Goal: Task Accomplishment & Management: Use online tool/utility

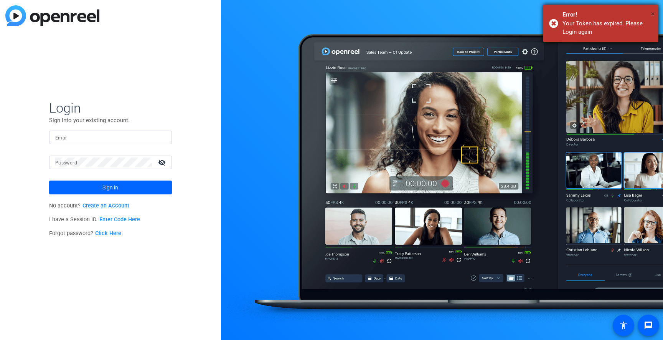
click at [654, 15] on span "×" at bounding box center [653, 13] width 4 height 9
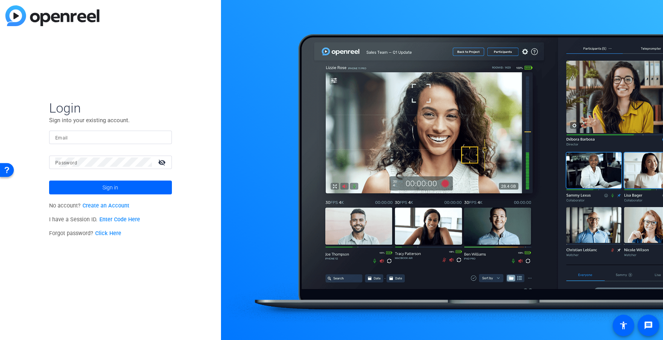
click at [97, 139] on input "Email" at bounding box center [110, 136] width 111 height 9
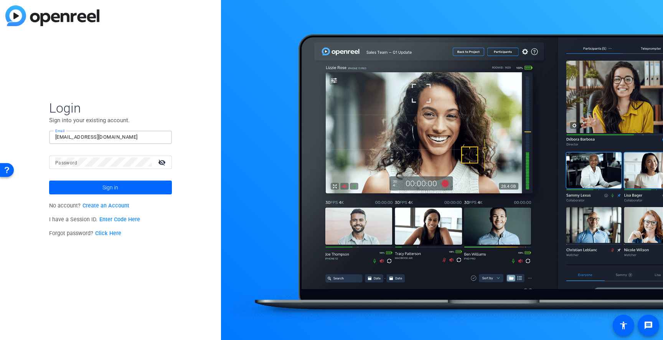
type input "[EMAIL_ADDRESS][DOMAIN_NAME]"
click at [0, 339] on com-1password-button at bounding box center [0, 340] width 0 height 0
drag, startPoint x: 126, startPoint y: 139, endPoint x: 3, endPoint y: 133, distance: 122.6
click at [55, 133] on input "[EMAIL_ADDRESS][DOMAIN_NAME]" at bounding box center [110, 136] width 111 height 9
type input "[EMAIL_ADDRESS][DOMAIN_NAME]"
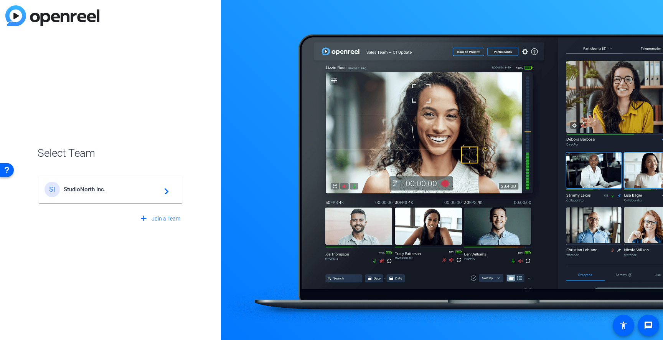
click at [88, 191] on span "StudioNorth Inc." at bounding box center [112, 189] width 96 height 7
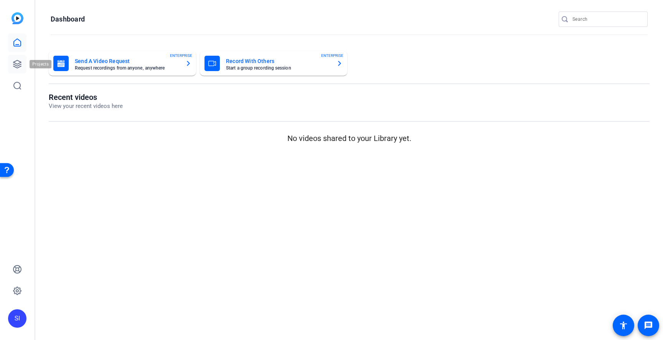
click at [16, 63] on icon at bounding box center [17, 64] width 8 height 8
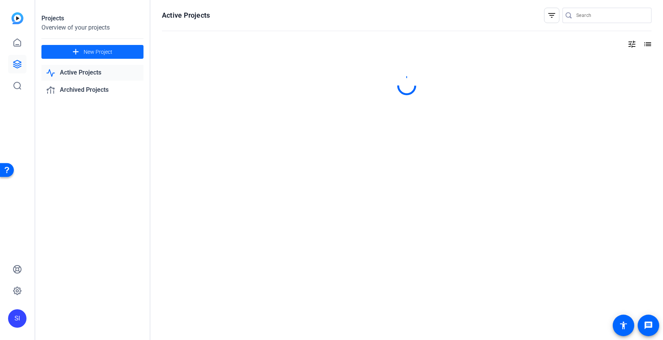
click at [96, 51] on span "New Project" at bounding box center [98, 52] width 29 height 8
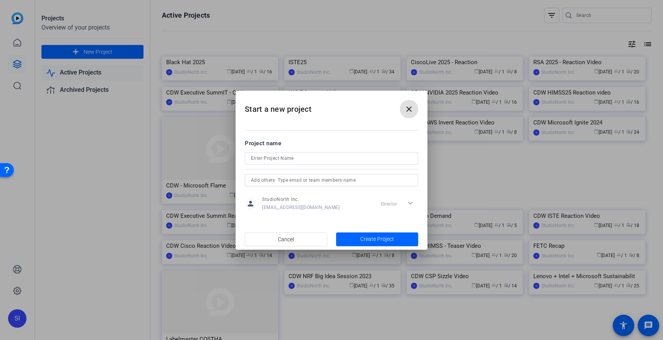
click at [309, 161] on input at bounding box center [331, 158] width 161 height 9
paste input "MKT88456 - HiEd"
type input "MKT88456 - HiEd"
click at [383, 237] on span "Create Project" at bounding box center [377, 239] width 34 height 8
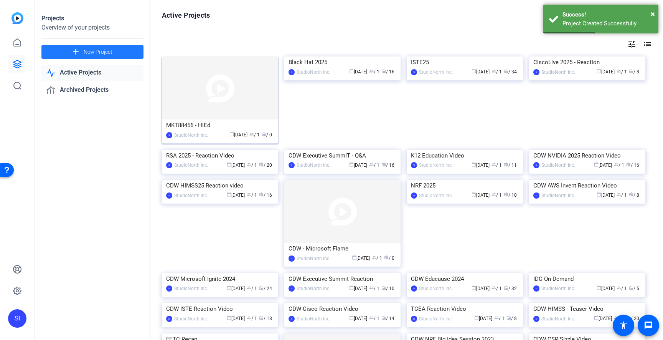
click at [195, 126] on div "MKT88456 - HiEd" at bounding box center [220, 125] width 108 height 12
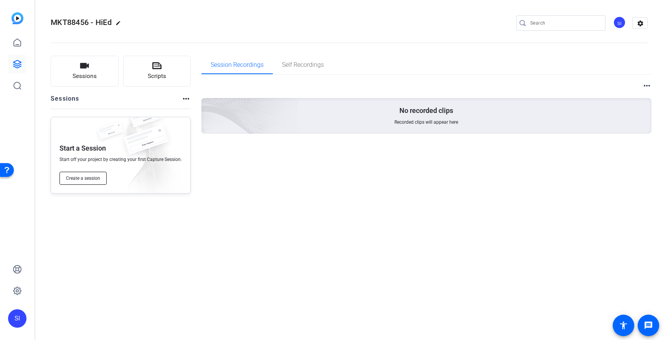
click at [89, 177] on span "Create a session" at bounding box center [83, 178] width 34 height 6
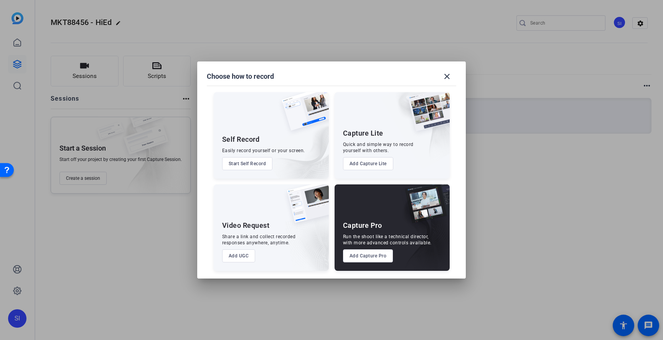
click at [372, 258] on button "Add Capture Pro" at bounding box center [368, 255] width 50 height 13
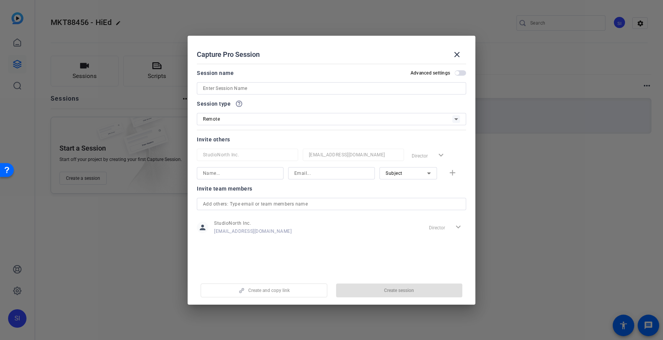
click at [271, 88] on input at bounding box center [331, 88] width 257 height 9
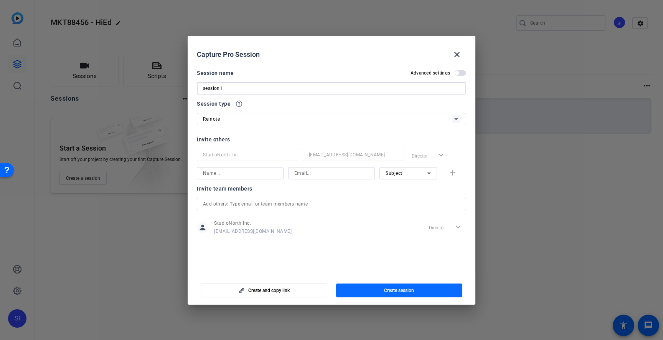
type input "session1"
click at [400, 291] on span "Create session" at bounding box center [399, 290] width 30 height 6
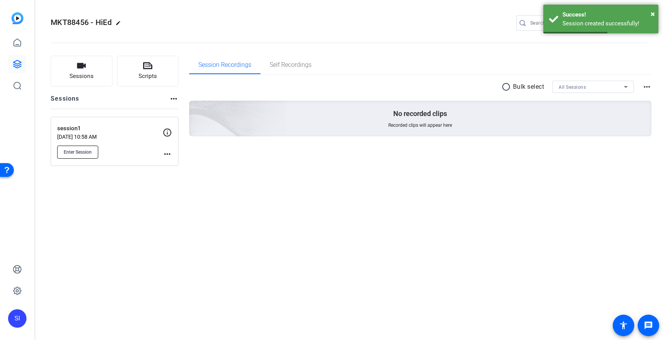
click at [85, 152] on span "Enter Session" at bounding box center [78, 152] width 28 height 6
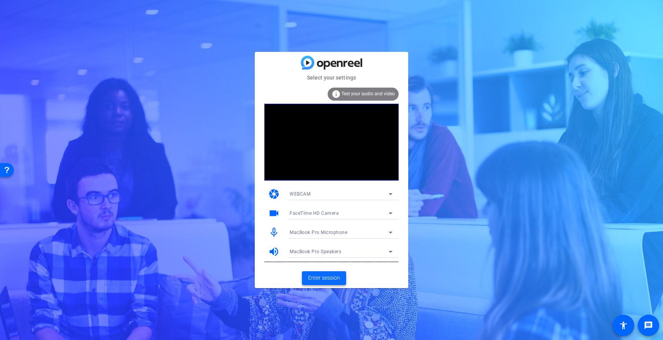
click at [324, 278] on span "Enter session" at bounding box center [324, 278] width 32 height 8
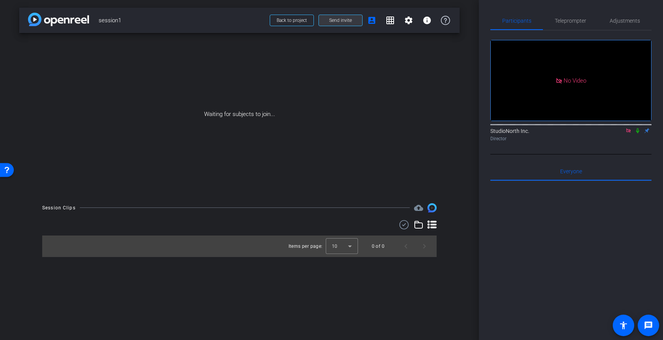
click at [340, 21] on span "Send invite" at bounding box center [340, 20] width 23 height 6
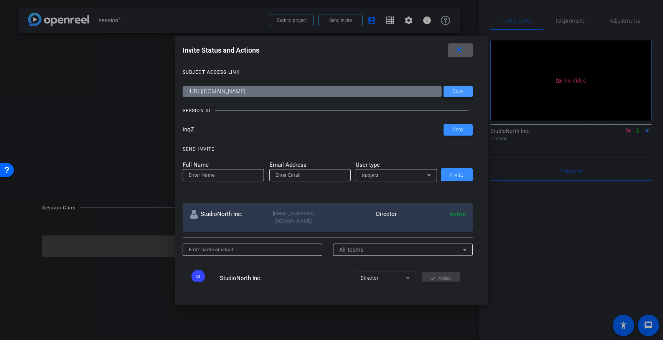
click at [463, 94] on span "Copy" at bounding box center [458, 91] width 11 height 6
click at [461, 49] on mat-icon "close" at bounding box center [459, 50] width 10 height 10
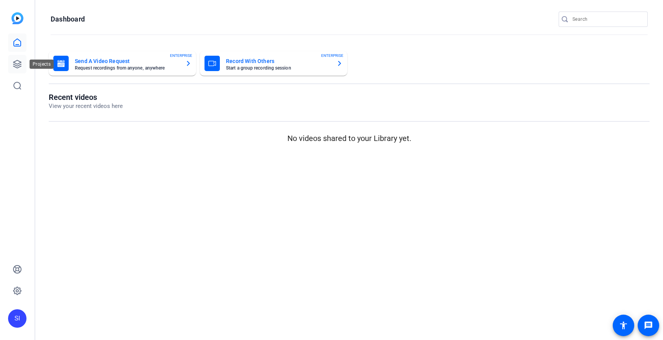
click at [19, 67] on icon at bounding box center [17, 64] width 8 height 8
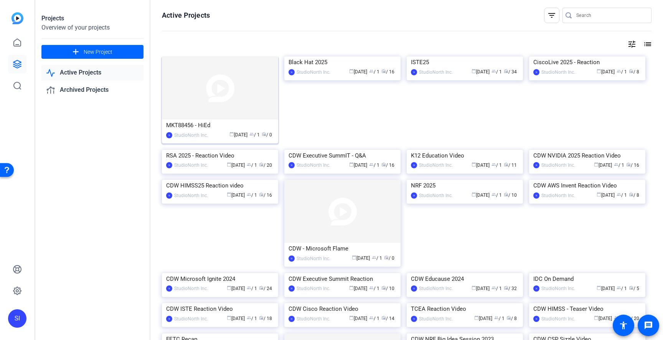
click at [209, 127] on div "MKT88456 - HiEd" at bounding box center [220, 125] width 108 height 12
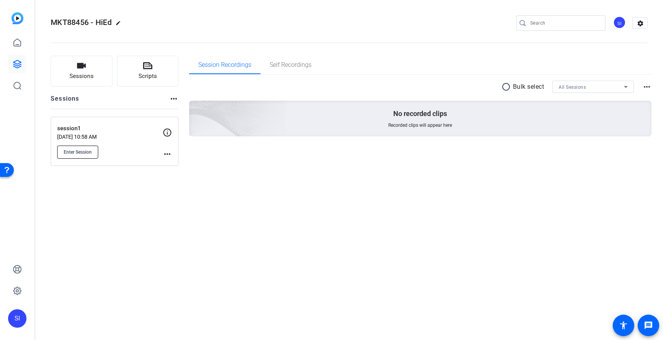
click at [84, 150] on span "Enter Session" at bounding box center [78, 152] width 28 height 6
click at [284, 247] on div "MKT88456 - HiEd edit SI settings Sessions Scripts Sessions more_horiz session1 …" at bounding box center [349, 170] width 628 height 340
click at [17, 67] on icon at bounding box center [17, 63] width 9 height 9
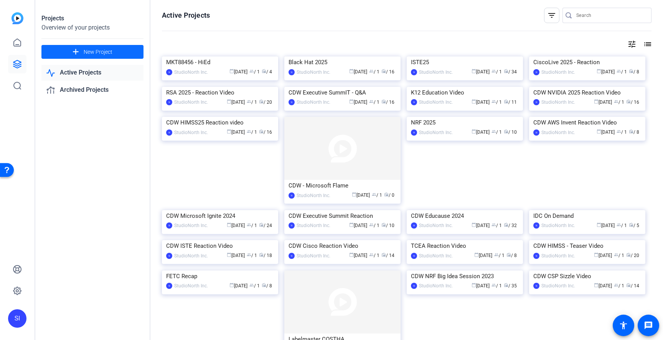
click at [88, 52] on span "New Project" at bounding box center [98, 52] width 29 height 8
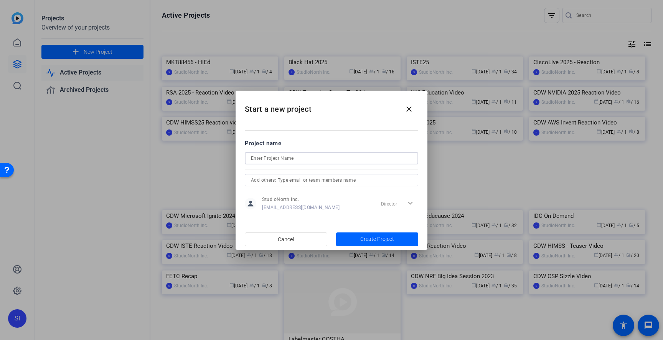
click at [304, 161] on input at bounding box center [331, 158] width 161 height 9
type input "ExecutiveSummitt"
click at [367, 238] on span "Create Project" at bounding box center [377, 239] width 34 height 8
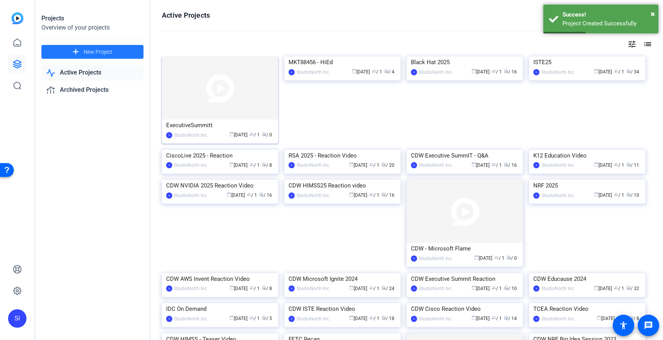
click at [212, 128] on div "ExecutiveSummitt" at bounding box center [220, 125] width 108 height 12
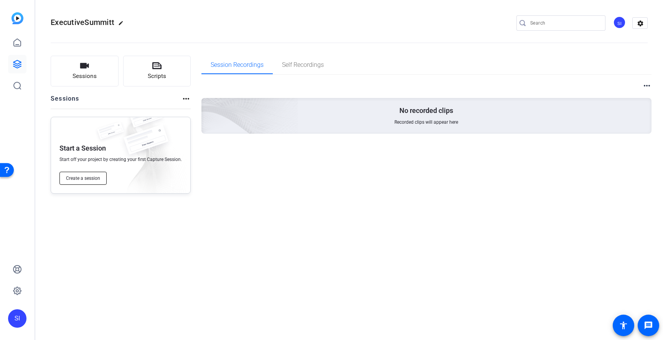
click at [88, 178] on span "Create a session" at bounding box center [83, 178] width 34 height 6
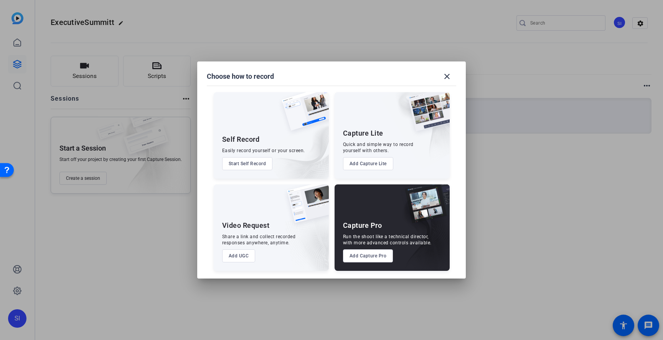
click at [377, 253] on button "Add Capture Pro" at bounding box center [368, 255] width 50 height 13
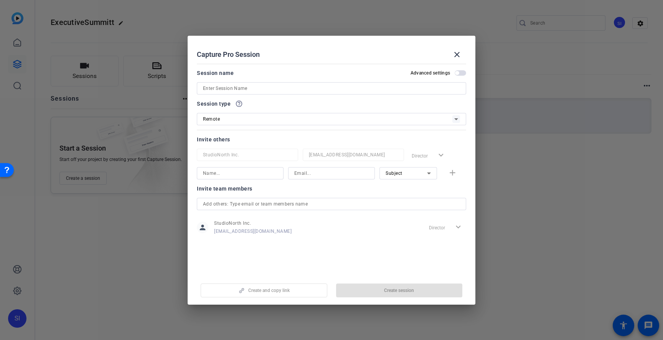
click at [271, 89] on input at bounding box center [331, 88] width 257 height 9
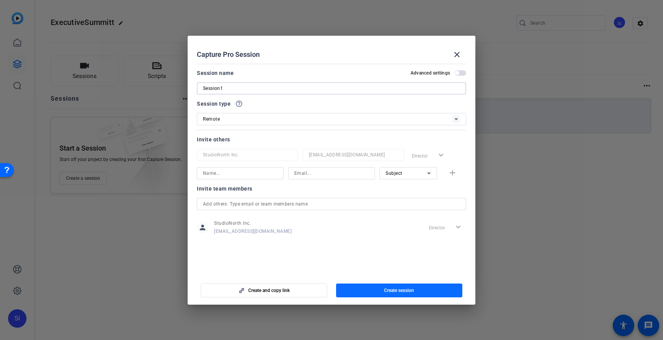
type input "Session1"
click at [418, 292] on span "button" at bounding box center [399, 290] width 127 height 18
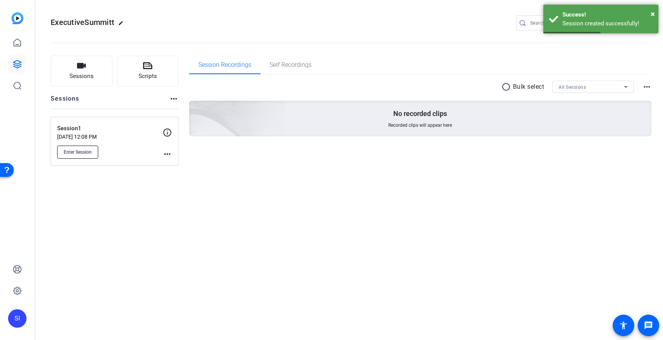
click at [88, 153] on span "Enter Session" at bounding box center [78, 152] width 28 height 6
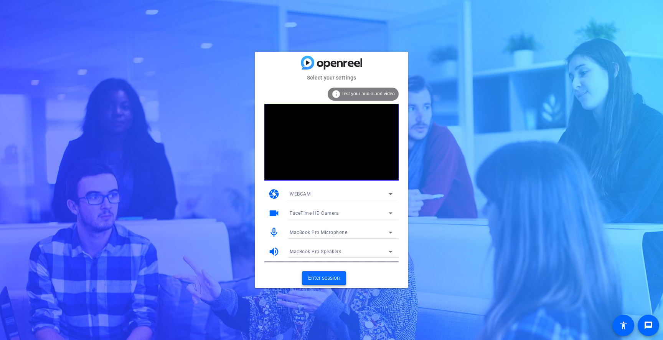
click at [322, 282] on span at bounding box center [324, 278] width 44 height 18
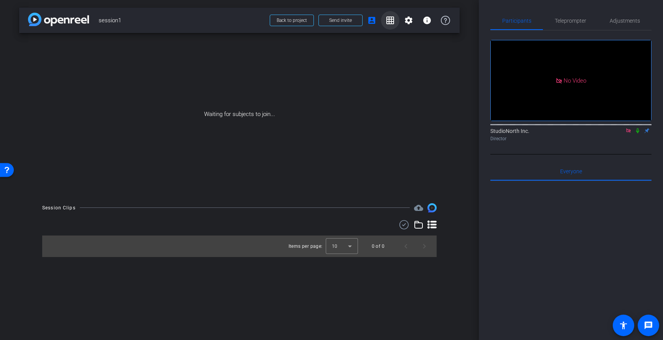
click at [392, 22] on mat-icon "grid_on" at bounding box center [390, 20] width 9 height 9
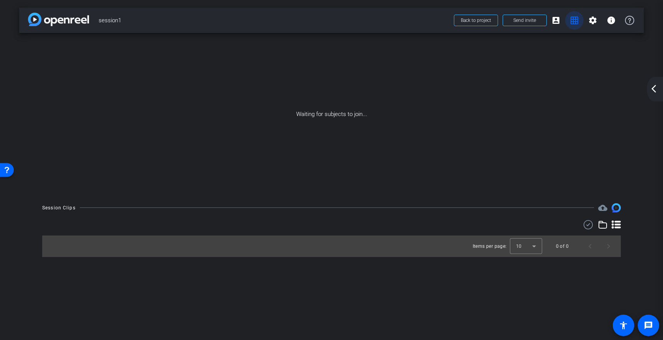
click at [574, 22] on mat-icon "grid_on" at bounding box center [574, 20] width 9 height 9
click at [654, 88] on mat-icon "arrow_back_ios_new" at bounding box center [653, 88] width 9 height 9
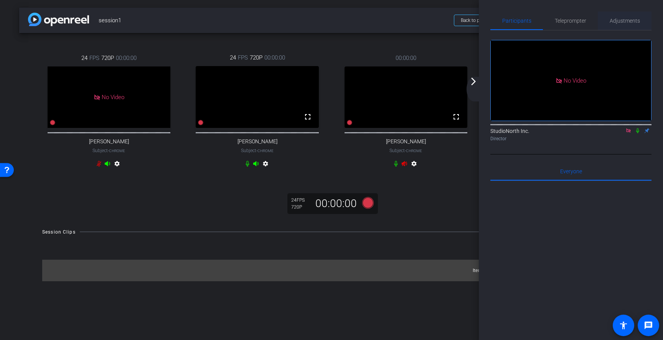
click at [620, 20] on span "Adjustments" at bounding box center [625, 20] width 30 height 5
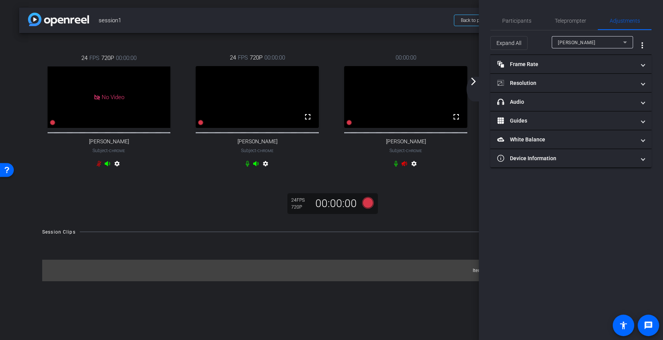
click at [589, 43] on div "Natalie" at bounding box center [590, 43] width 65 height 10
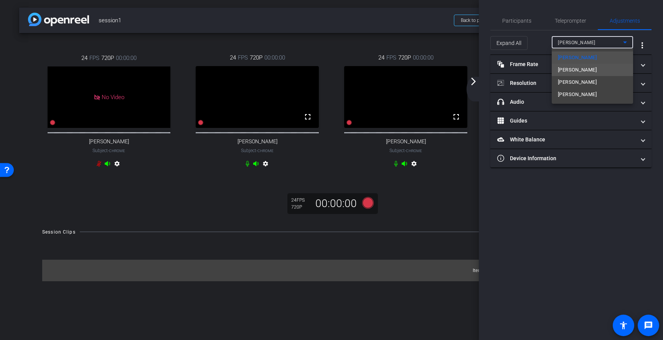
click at [578, 69] on span "Carly Walker" at bounding box center [577, 69] width 39 height 9
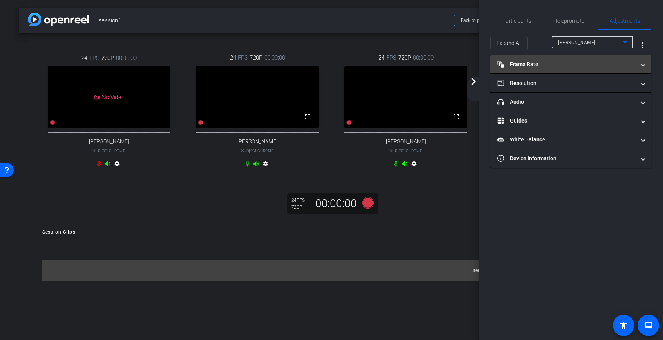
click at [642, 68] on span "Frame Rate Frame Rate" at bounding box center [569, 64] width 144 height 8
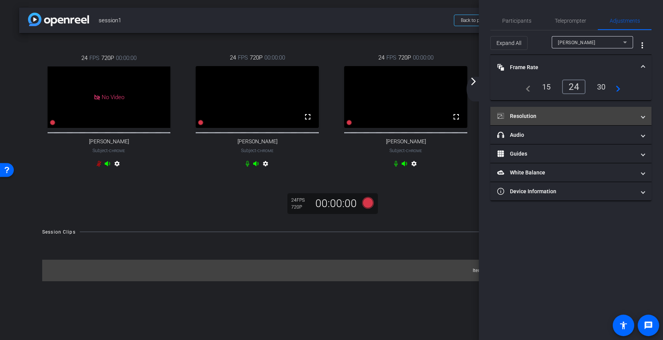
click at [644, 115] on span at bounding box center [643, 116] width 3 height 8
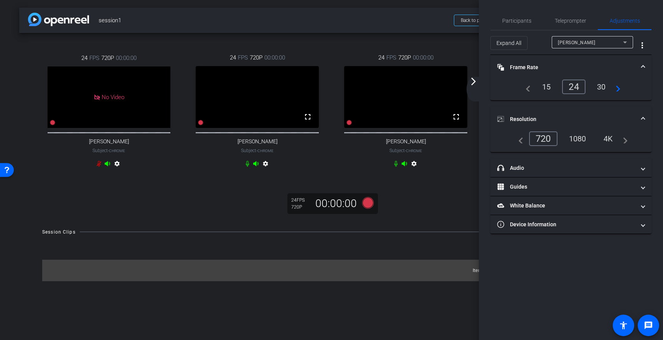
click at [580, 138] on div "1080" at bounding box center [577, 138] width 29 height 13
click at [474, 81] on mat-icon "arrow_forward_ios" at bounding box center [473, 81] width 9 height 9
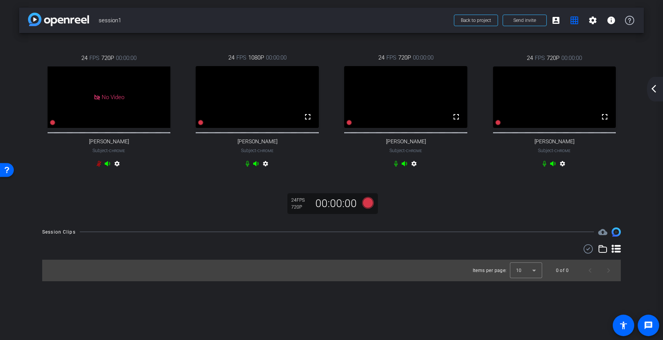
drag, startPoint x: 403, startPoint y: 94, endPoint x: 581, endPoint y: 99, distance: 178.2
drag, startPoint x: 103, startPoint y: 97, endPoint x: 567, endPoint y: 100, distance: 463.7
click at [567, 100] on body "Accessibility Screen-Reader Guide, Feedback, and Issue Reporting | New window m…" at bounding box center [331, 170] width 663 height 340
drag, startPoint x: 270, startPoint y: 99, endPoint x: 468, endPoint y: 102, distance: 197.7
drag, startPoint x: 111, startPoint y: 93, endPoint x: 570, endPoint y: 89, distance: 459.5
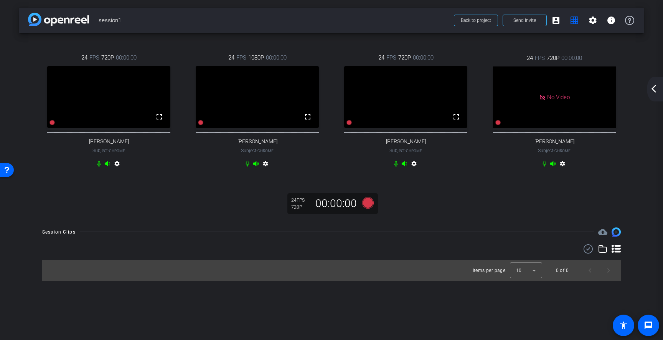
click at [570, 89] on body "Accessibility Screen-Reader Guide, Feedback, and Issue Reporting | New window m…" at bounding box center [331, 170] width 663 height 340
click at [653, 92] on mat-icon "arrow_back_ios_new" at bounding box center [653, 88] width 9 height 9
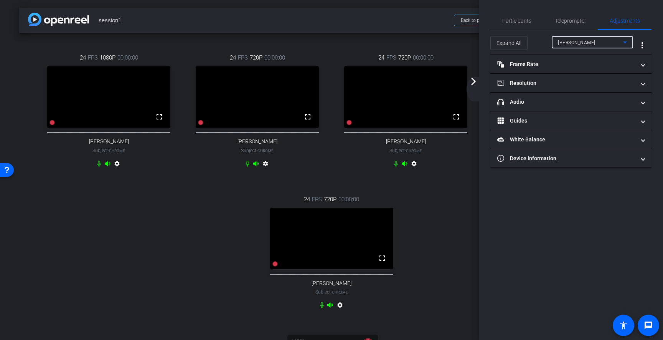
click at [595, 41] on div "Natalie" at bounding box center [590, 43] width 65 height 10
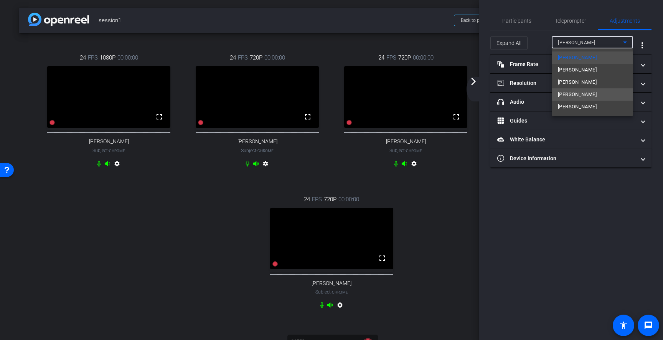
click at [582, 94] on span "Leticia Juarez" at bounding box center [577, 94] width 39 height 9
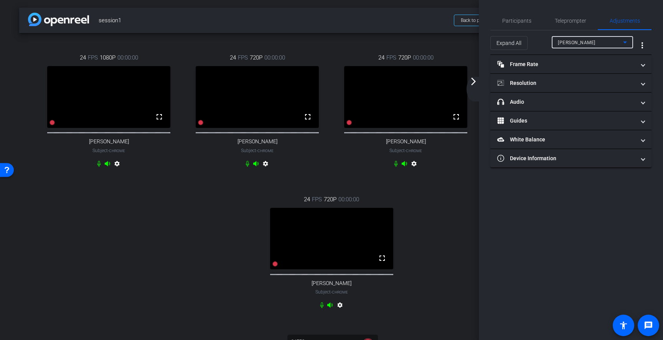
type input "11000"
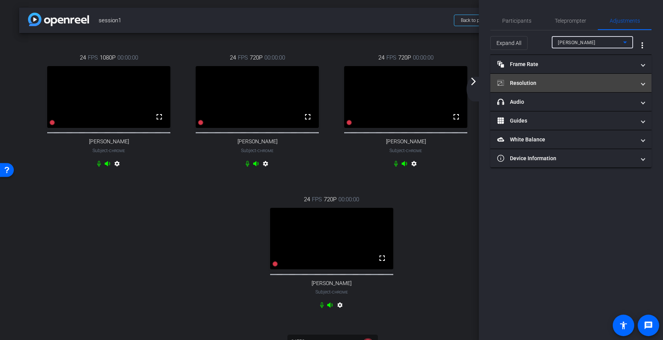
click at [643, 81] on span at bounding box center [643, 83] width 3 height 8
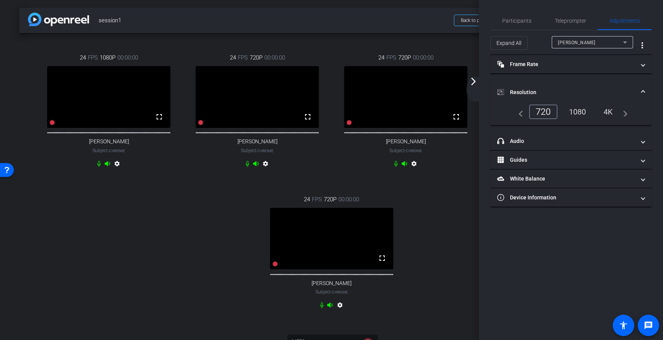
click at [579, 110] on div "1080" at bounding box center [577, 111] width 29 height 13
click at [473, 82] on mat-icon "arrow_forward_ios" at bounding box center [473, 81] width 9 height 9
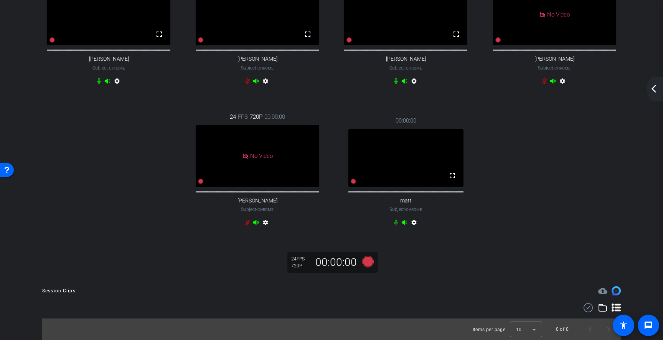
scroll to position [98, 0]
click at [371, 261] on icon at bounding box center [368, 262] width 12 height 12
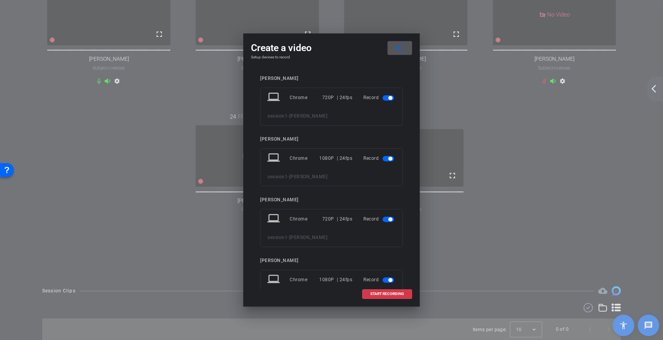
click at [388, 98] on span "button" at bounding box center [389, 97] width 12 height 5
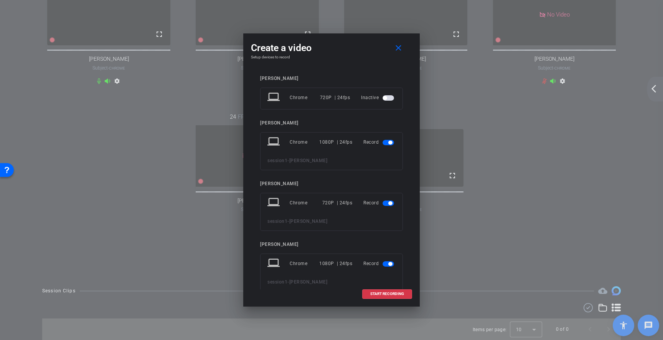
click at [387, 205] on span "button" at bounding box center [389, 202] width 12 height 5
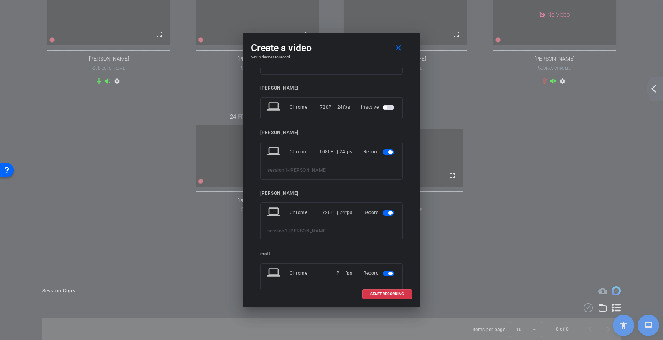
scroll to position [106, 0]
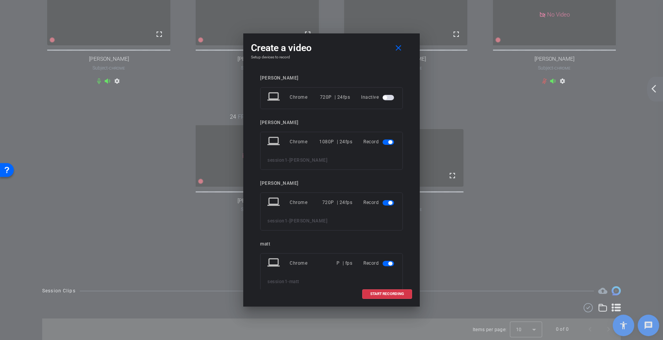
click at [388, 205] on span "button" at bounding box center [389, 202] width 12 height 5
click at [387, 247] on span "button" at bounding box center [389, 247] width 12 height 5
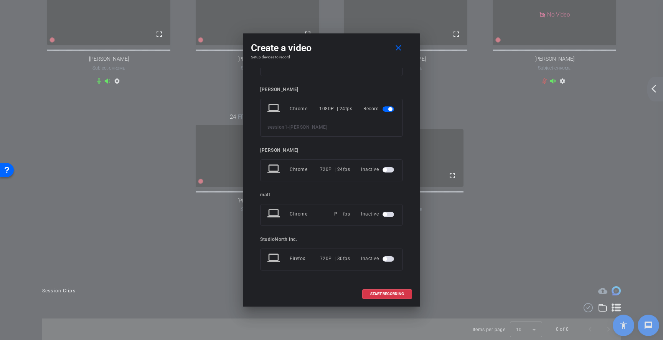
scroll to position [0, 0]
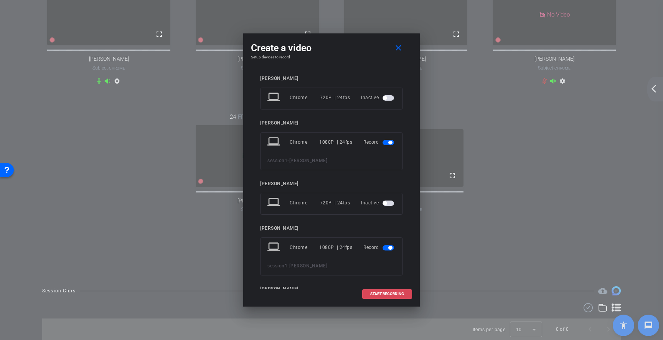
click at [391, 295] on span "START RECORDING" at bounding box center [387, 294] width 34 height 4
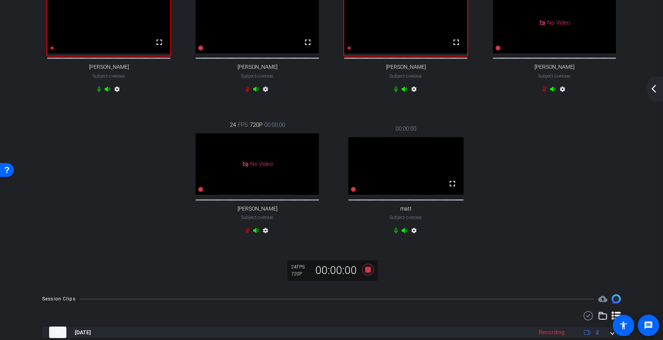
scroll to position [116, 0]
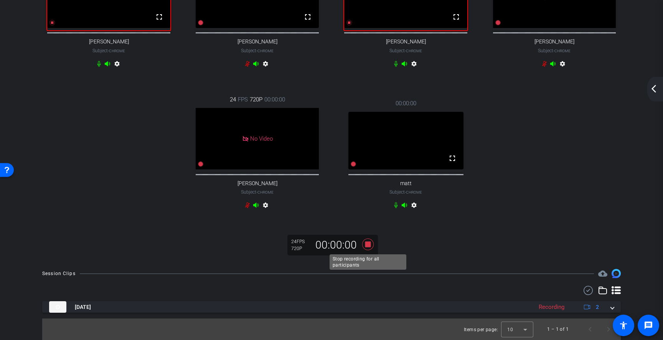
click at [367, 244] on icon at bounding box center [368, 244] width 12 height 12
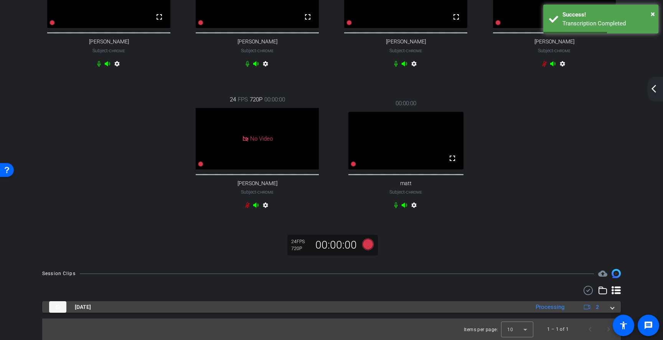
click at [613, 308] on span at bounding box center [612, 307] width 3 height 8
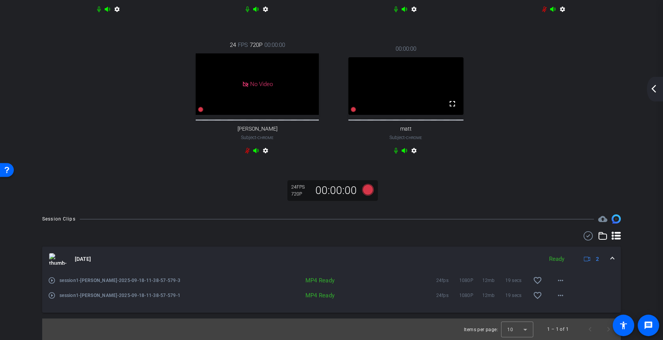
scroll to position [170, 0]
click at [51, 281] on mat-icon "play_circle_outline" at bounding box center [52, 280] width 8 height 8
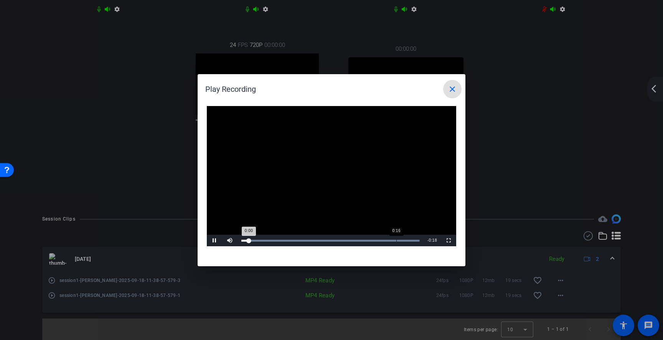
click at [397, 241] on div "Progress Bar" at bounding box center [330, 241] width 178 height 2
click at [455, 86] on mat-icon "close" at bounding box center [452, 88] width 9 height 9
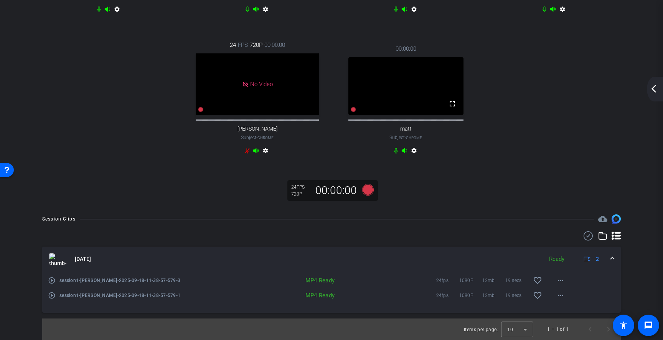
click at [52, 294] on mat-icon "play_circle_outline" at bounding box center [52, 295] width 8 height 8
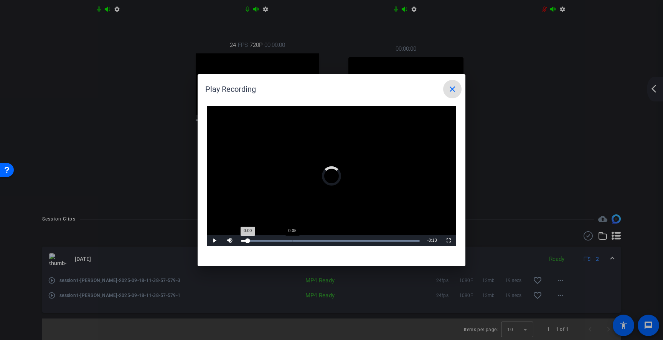
click at [292, 239] on div "Loaded : 99.89% 0:05 0:00" at bounding box center [331, 241] width 186 height 12
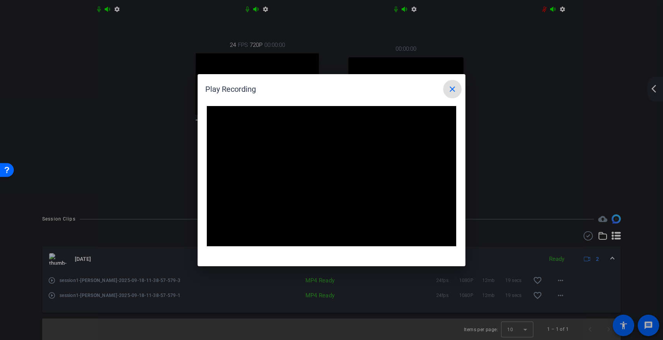
click at [456, 90] on mat-icon "close" at bounding box center [452, 88] width 9 height 9
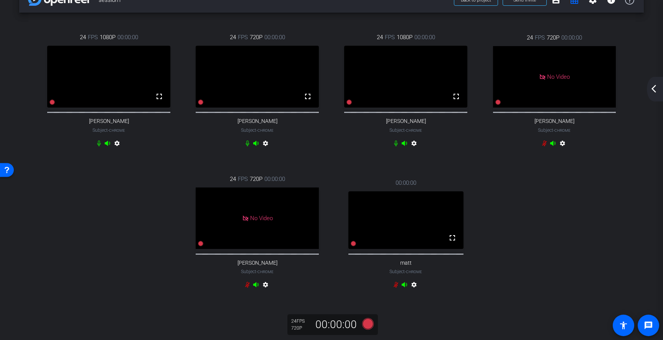
scroll to position [20, 0]
click at [52, 106] on icon at bounding box center [52, 102] width 5 height 5
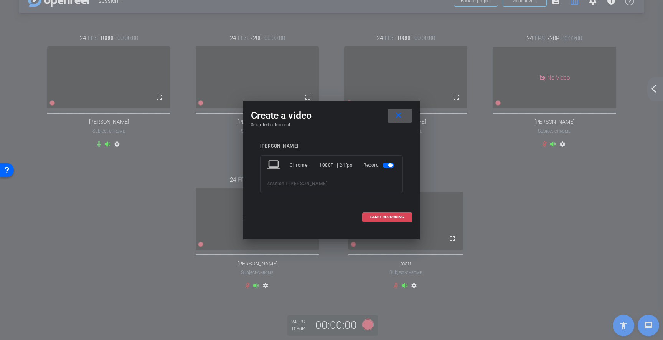
click at [386, 218] on span "START RECORDING" at bounding box center [387, 217] width 34 height 4
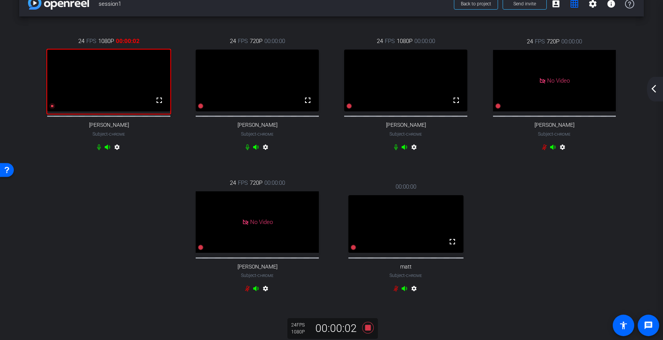
scroll to position [17, 0]
click at [653, 89] on mat-icon "arrow_back_ios_new" at bounding box center [653, 88] width 9 height 9
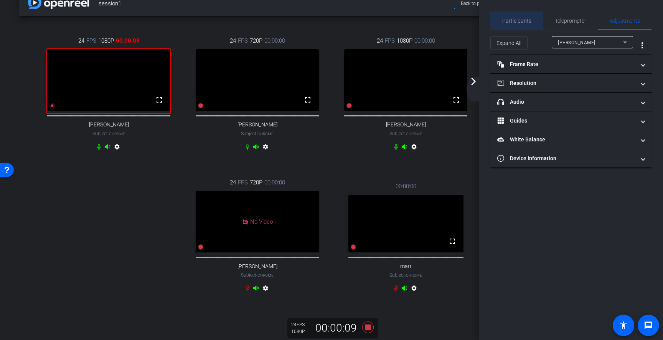
click at [523, 21] on span "Participants" at bounding box center [516, 20] width 29 height 5
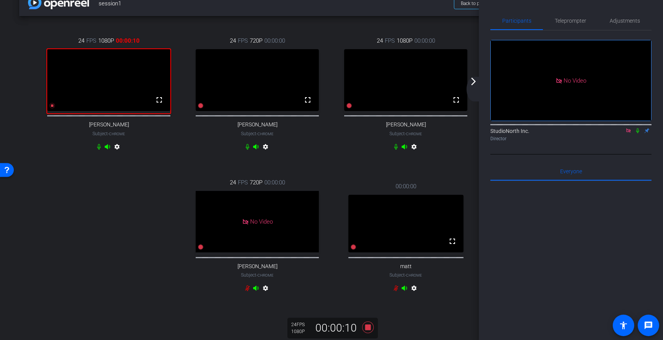
click at [638, 131] on icon at bounding box center [638, 130] width 6 height 5
click at [638, 131] on icon at bounding box center [638, 130] width 4 height 5
click at [638, 131] on icon at bounding box center [638, 130] width 6 height 5
click at [638, 131] on icon at bounding box center [638, 130] width 4 height 5
click at [641, 132] on icon at bounding box center [638, 130] width 6 height 5
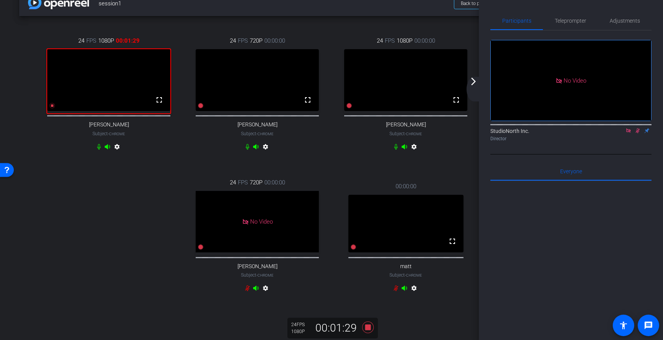
click at [638, 131] on icon at bounding box center [638, 130] width 4 height 5
click at [638, 131] on icon at bounding box center [637, 130] width 3 height 5
click at [638, 131] on icon at bounding box center [638, 130] width 6 height 5
click at [121, 208] on div "24 FPS 1080P 00:02:10 fullscreen Carly Walker Subject - Chrome settings 24 FPS …" at bounding box center [332, 165] width 594 height 283
click at [639, 131] on icon at bounding box center [637, 130] width 3 height 5
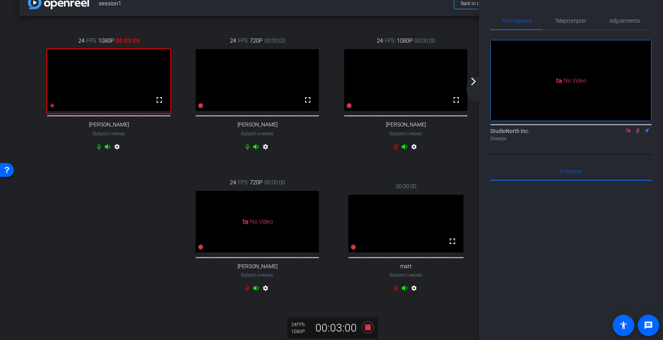
click at [638, 131] on icon at bounding box center [638, 130] width 4 height 5
click at [134, 227] on div "24 FPS 1080P 00:03:17 fullscreen Carly Walker Subject - Chrome settings 24 FPS …" at bounding box center [332, 165] width 594 height 283
click at [74, 193] on div "24 FPS 1080P 00:03:20 fullscreen Carly Walker Subject - Chrome settings 24 FPS …" at bounding box center [332, 165] width 594 height 283
click at [53, 108] on icon at bounding box center [52, 105] width 5 height 5
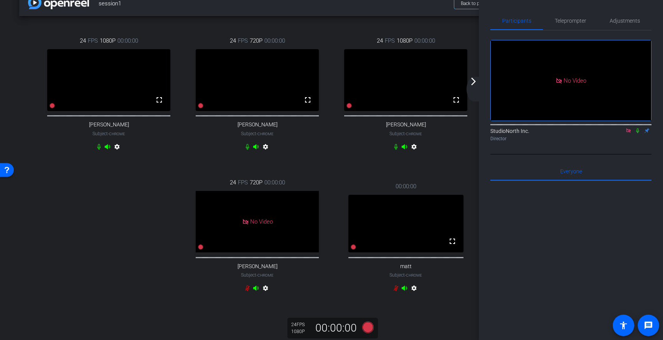
click at [473, 82] on mat-icon "arrow_forward_ios" at bounding box center [473, 81] width 9 height 9
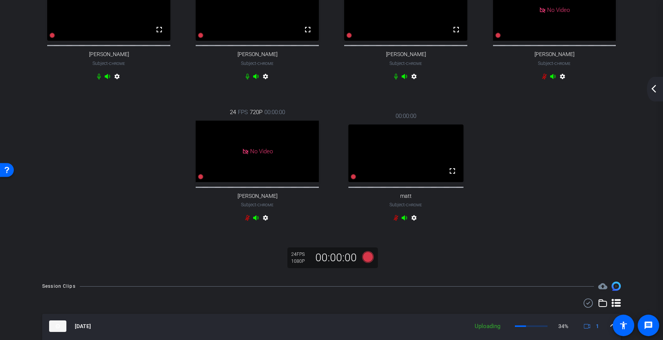
scroll to position [172, 0]
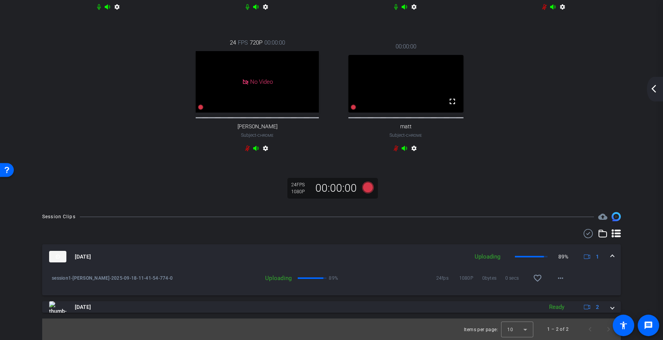
click at [532, 134] on div "24 FPS 1080P 00:00:00 fullscreen Carly Walker Subject - Chrome settings 24 FPS …" at bounding box center [332, 25] width 594 height 283
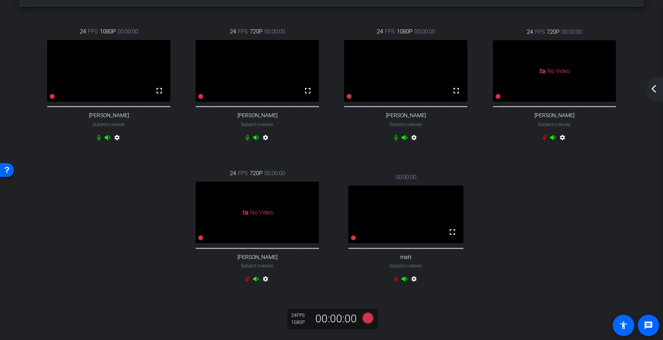
scroll to position [0, 0]
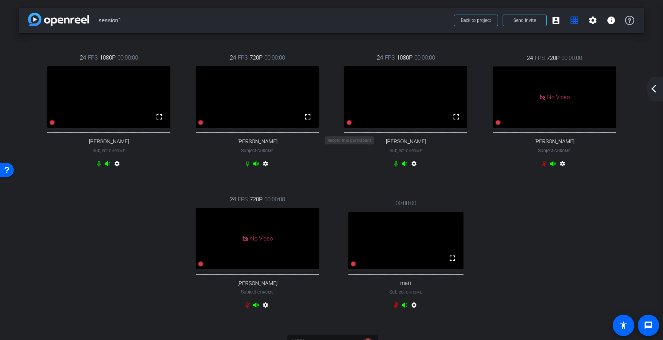
click at [349, 125] on icon at bounding box center [349, 122] width 5 height 5
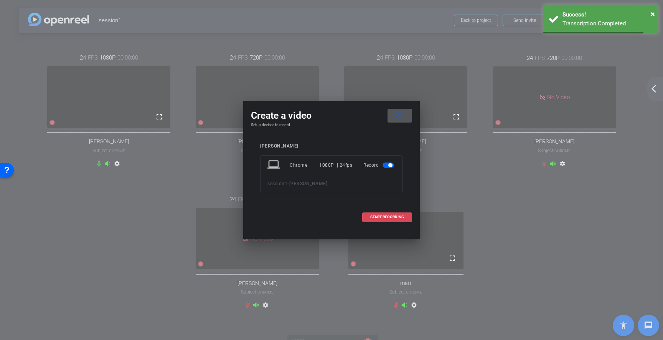
click at [387, 218] on span "START RECORDING" at bounding box center [387, 217] width 34 height 4
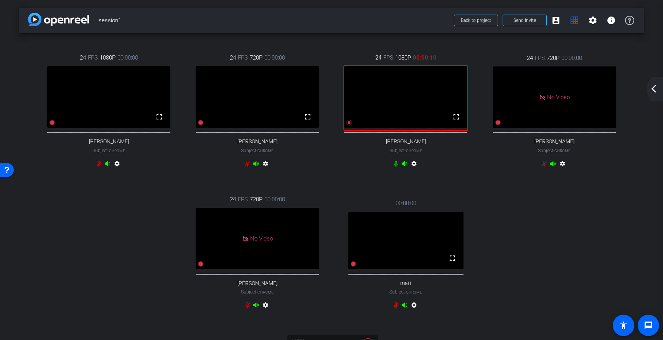
click at [657, 86] on mat-icon "arrow_back_ios_new" at bounding box center [653, 88] width 9 height 9
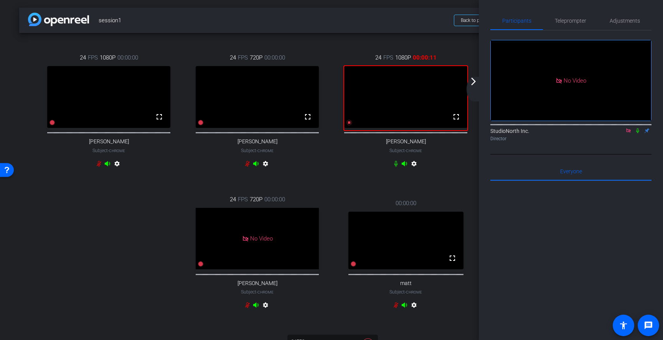
click at [639, 129] on icon at bounding box center [637, 130] width 3 height 5
click at [475, 82] on mat-icon "arrow_forward_ios" at bounding box center [473, 81] width 9 height 9
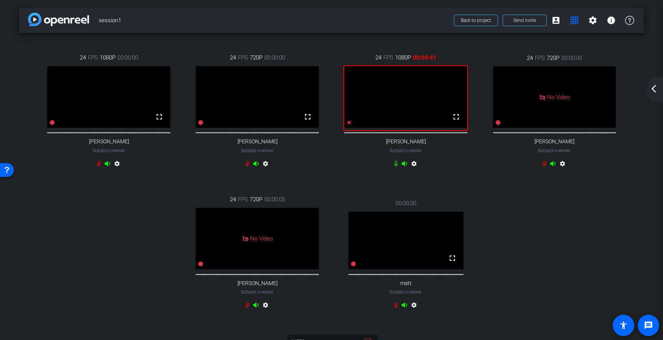
click at [653, 89] on mat-icon "arrow_back_ios_new" at bounding box center [653, 88] width 9 height 9
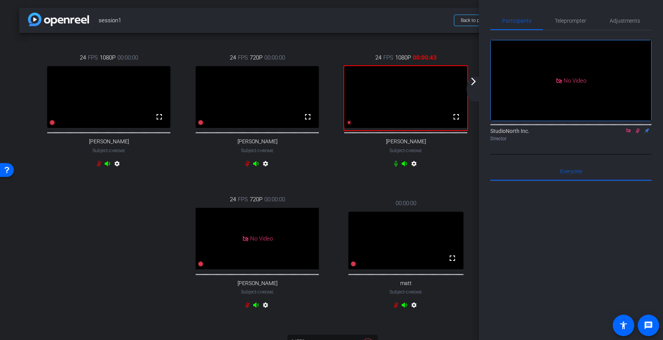
click at [639, 129] on icon at bounding box center [638, 130] width 4 height 5
click at [639, 130] on icon at bounding box center [637, 130] width 3 height 5
click at [639, 131] on icon at bounding box center [638, 130] width 6 height 5
click at [637, 131] on icon at bounding box center [638, 130] width 6 height 5
click at [638, 129] on icon at bounding box center [638, 130] width 6 height 5
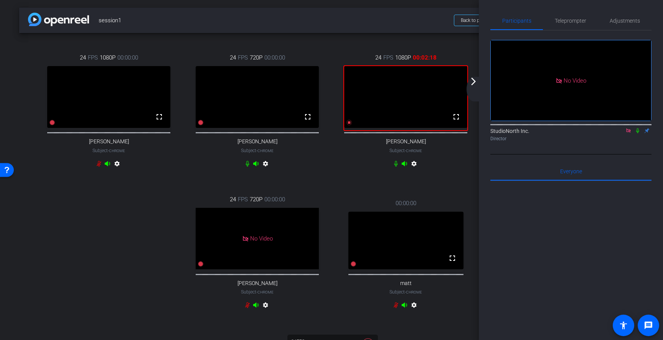
click at [639, 129] on icon at bounding box center [637, 130] width 3 height 5
click at [639, 130] on icon at bounding box center [638, 130] width 4 height 5
click at [476, 81] on mat-icon "arrow_forward_ios" at bounding box center [473, 81] width 9 height 9
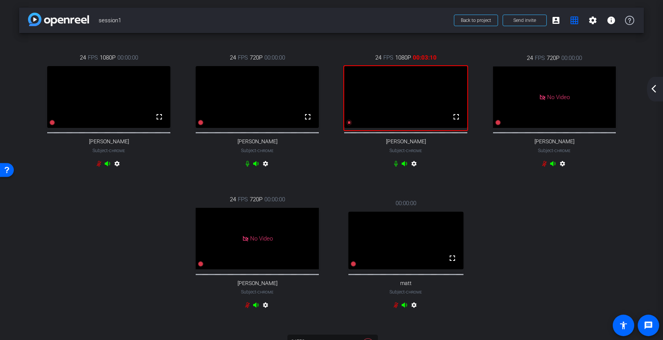
click at [656, 89] on mat-icon "arrow_back_ios_new" at bounding box center [653, 88] width 9 height 9
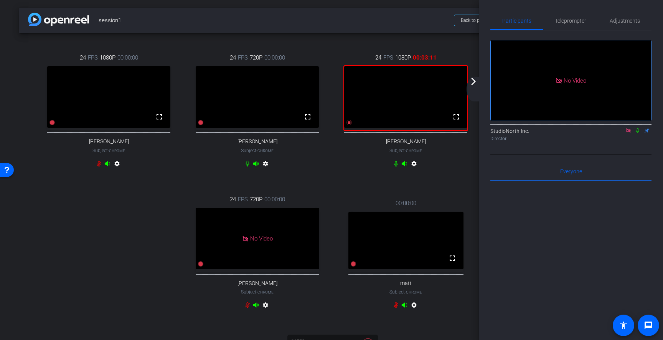
click at [639, 129] on icon at bounding box center [638, 130] width 6 height 5
click at [640, 131] on icon at bounding box center [638, 130] width 6 height 5
click at [475, 84] on mat-icon "arrow_forward_ios" at bounding box center [473, 81] width 9 height 9
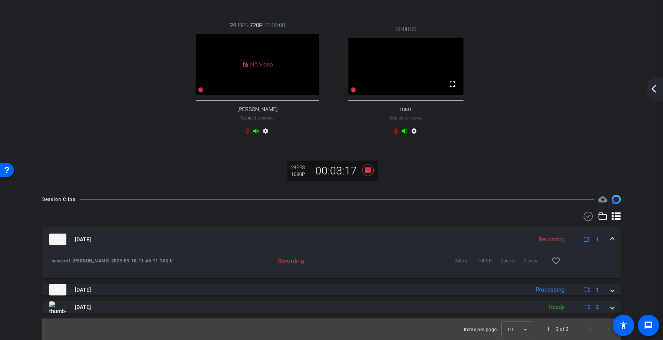
scroll to position [190, 0]
click at [367, 171] on icon at bounding box center [368, 170] width 12 height 12
click at [563, 262] on mat-icon "more_horiz" at bounding box center [560, 260] width 9 height 9
click at [586, 157] on div at bounding box center [331, 170] width 663 height 340
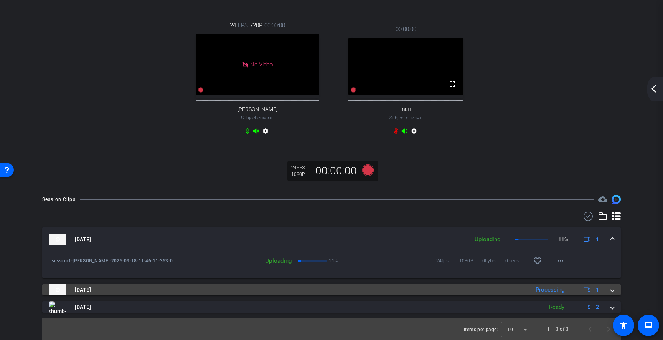
click at [613, 289] on span at bounding box center [612, 290] width 3 height 8
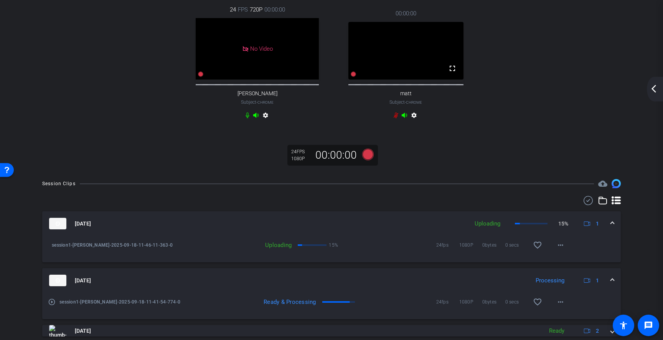
scroll to position [229, 0]
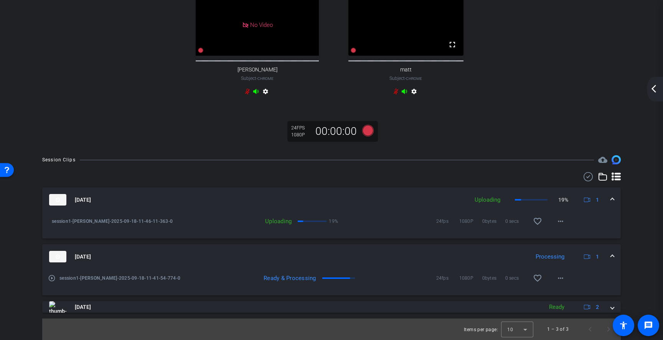
click at [51, 278] on mat-icon "play_circle_outline" at bounding box center [52, 278] width 8 height 8
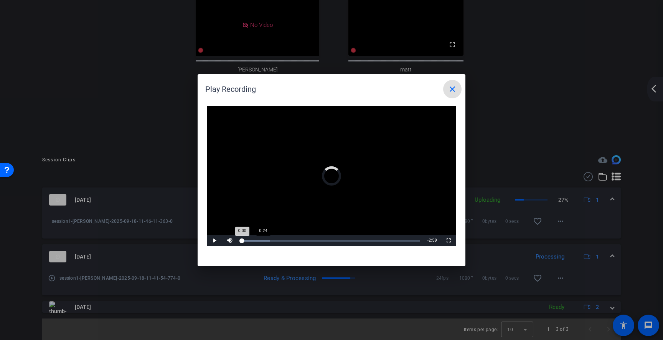
click at [263, 240] on div "Progress Bar" at bounding box center [255, 241] width 29 height 2
click at [292, 240] on div "Loaded : 16.21% 0:57 0:26" at bounding box center [330, 241] width 178 height 2
click at [396, 240] on div "2:56" at bounding box center [396, 241] width 0 height 2
click at [452, 88] on mat-icon "close" at bounding box center [452, 88] width 9 height 9
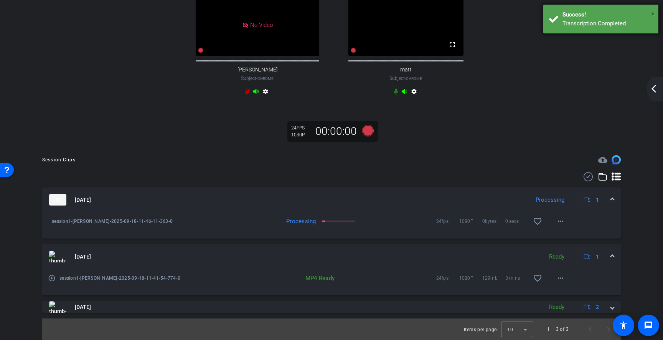
click at [655, 14] on span "×" at bounding box center [653, 13] width 4 height 9
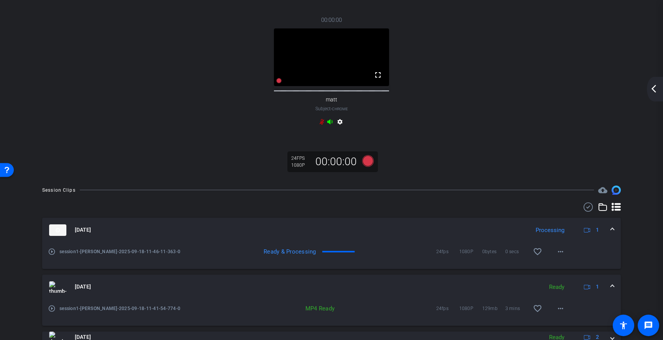
scroll to position [188, 0]
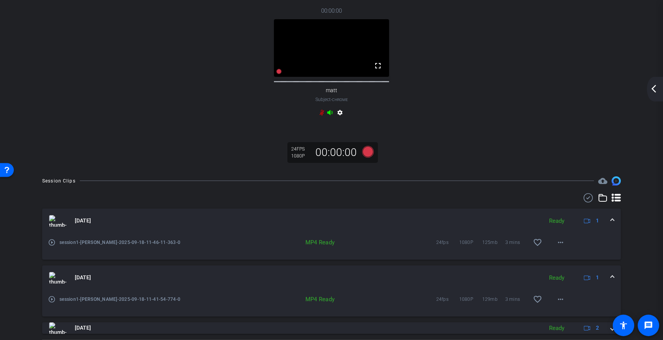
click at [51, 246] on mat-icon "play_circle_outline" at bounding box center [52, 242] width 8 height 8
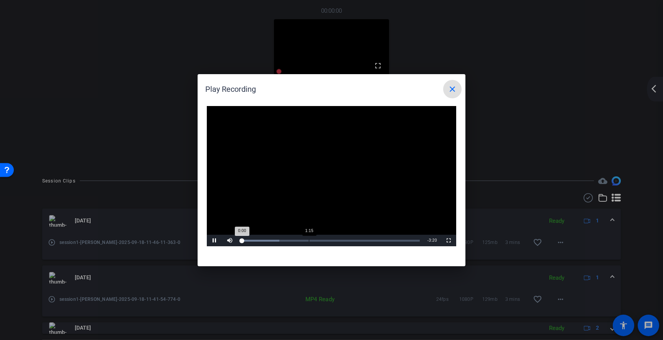
click at [309, 241] on div "Loaded : 21.34% 1:15 0:00" at bounding box center [330, 241] width 178 height 2
click at [450, 90] on mat-icon "close" at bounding box center [452, 88] width 9 height 9
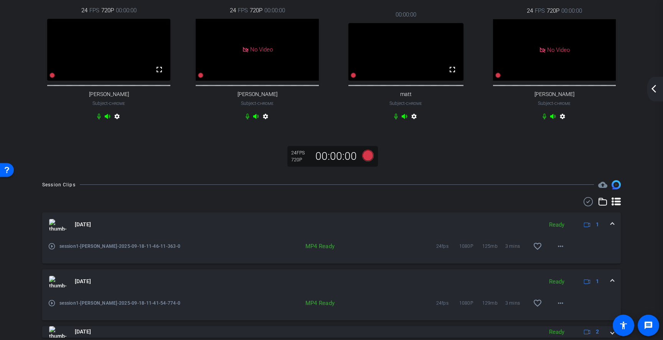
scroll to position [0, 0]
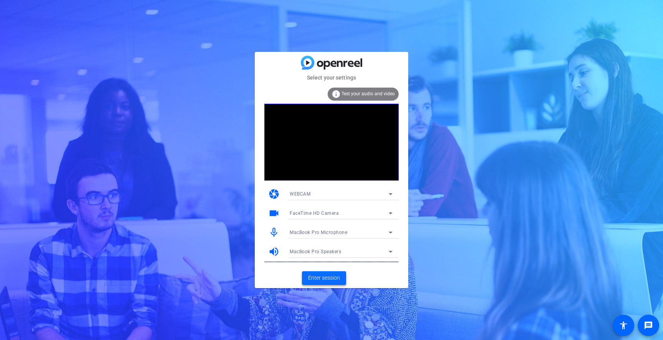
click at [327, 276] on span "Enter session" at bounding box center [324, 278] width 32 height 8
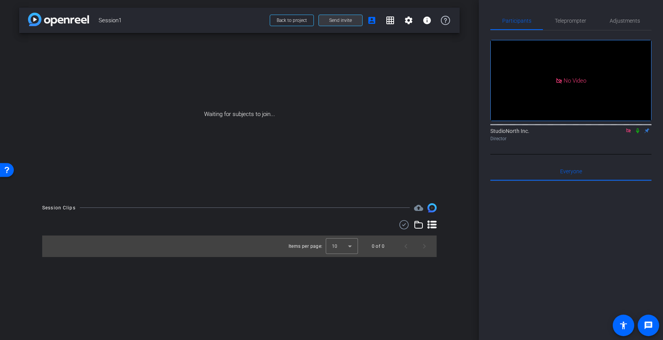
click at [342, 21] on span "Send invite" at bounding box center [340, 20] width 23 height 6
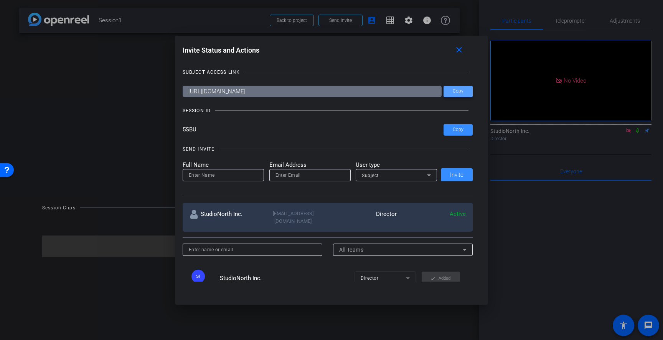
click at [460, 92] on span "Copy" at bounding box center [458, 91] width 11 height 6
click at [459, 48] on mat-icon "close" at bounding box center [459, 50] width 10 height 10
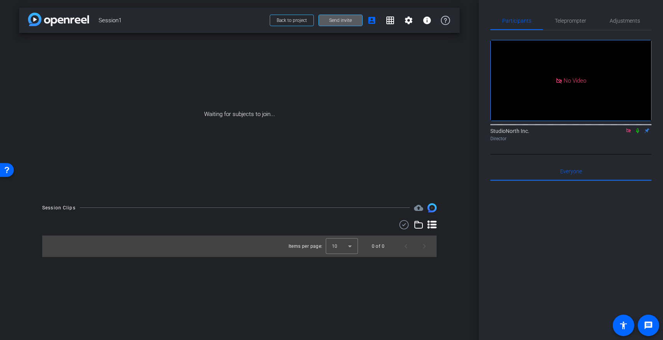
click at [638, 133] on icon at bounding box center [638, 130] width 6 height 5
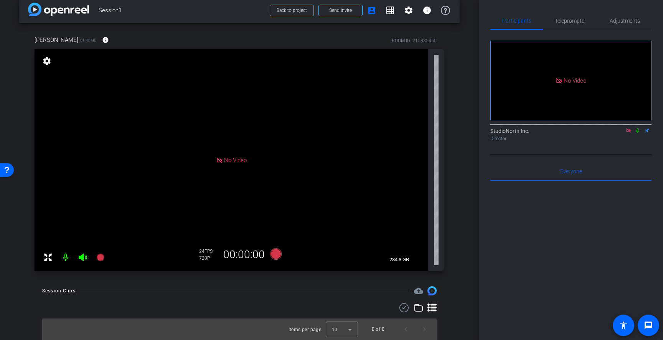
scroll to position [7, 0]
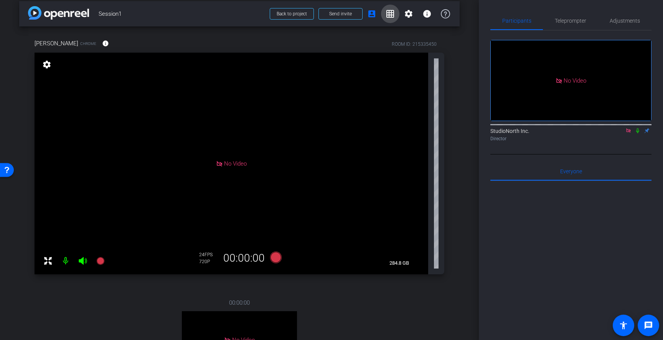
click at [392, 15] on mat-icon "grid_on" at bounding box center [390, 13] width 9 height 9
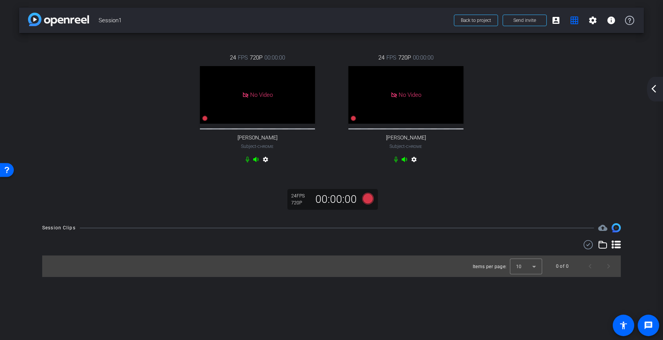
click at [654, 90] on mat-icon "arrow_back_ios_new" at bounding box center [653, 88] width 9 height 9
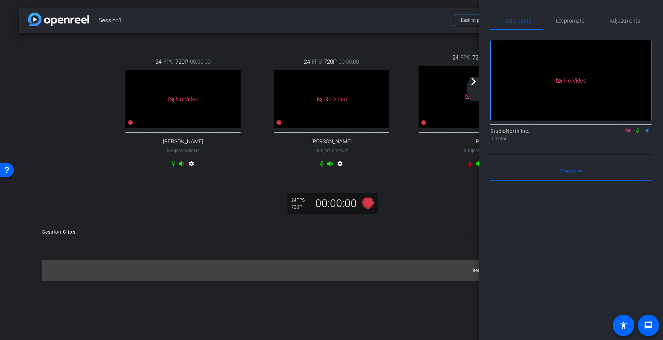
click at [449, 210] on div "24 FPS 720P 00:00:00 No Video [PERSON_NAME] Subject - Chrome settings 24 FPS 72…" at bounding box center [331, 126] width 625 height 187
click at [474, 82] on mat-icon "arrow_forward_ios" at bounding box center [473, 81] width 9 height 9
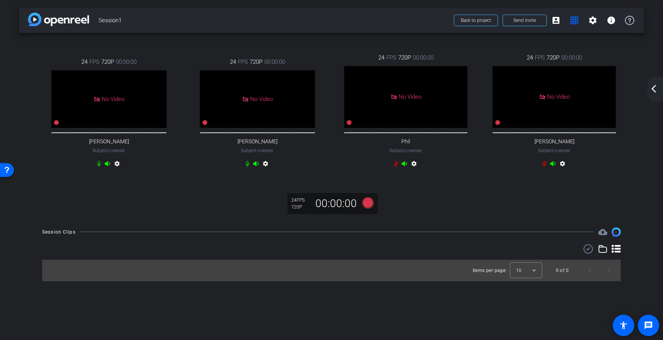
click at [653, 88] on mat-icon "arrow_back_ios_new" at bounding box center [653, 88] width 9 height 9
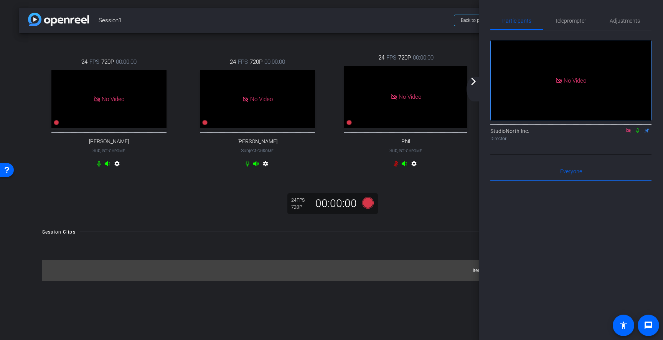
click at [473, 83] on mat-icon "arrow_forward_ios" at bounding box center [473, 81] width 9 height 9
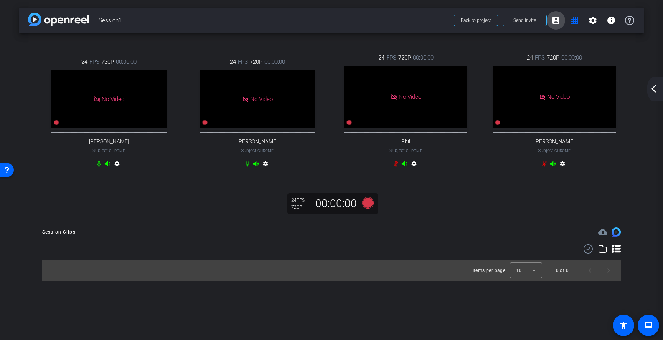
click at [555, 20] on mat-icon "account_box" at bounding box center [556, 20] width 9 height 9
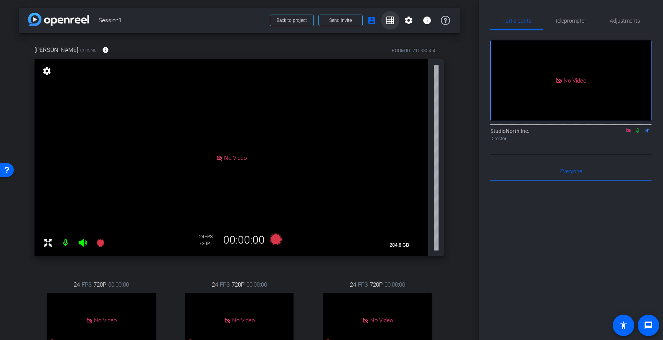
click at [391, 20] on mat-icon "grid_on" at bounding box center [390, 20] width 9 height 9
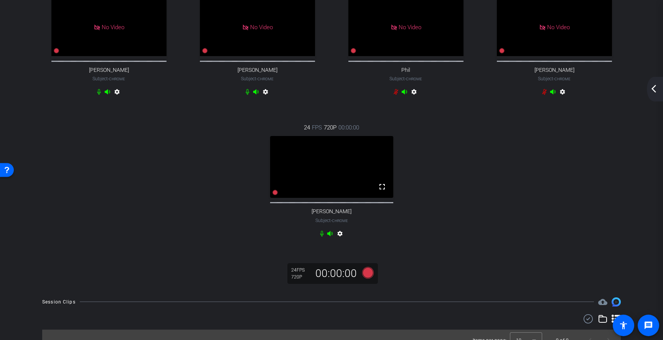
scroll to position [71, 0]
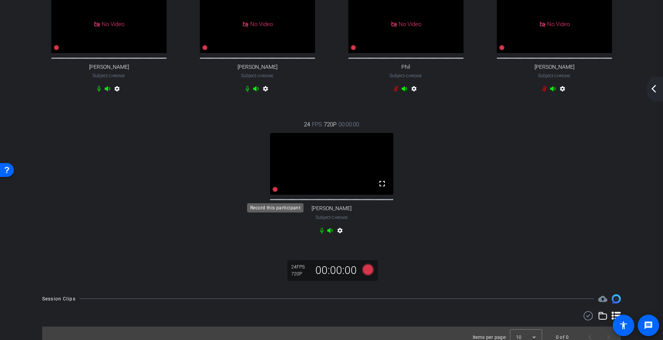
click at [276, 192] on icon at bounding box center [275, 189] width 5 height 5
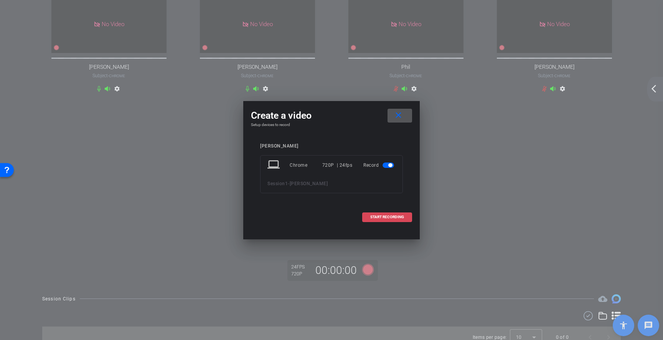
click at [388, 216] on span "START RECORDING" at bounding box center [387, 217] width 34 height 4
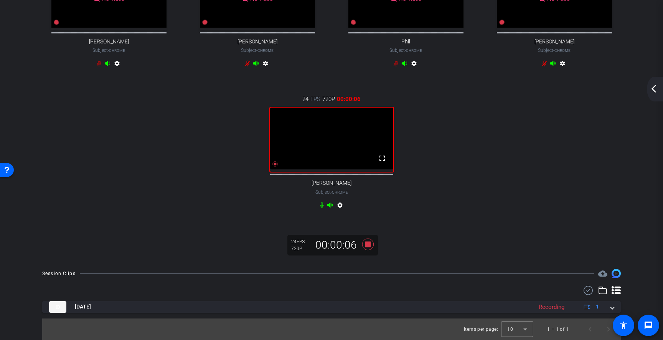
scroll to position [104, 0]
click at [369, 244] on icon at bounding box center [368, 244] width 12 height 12
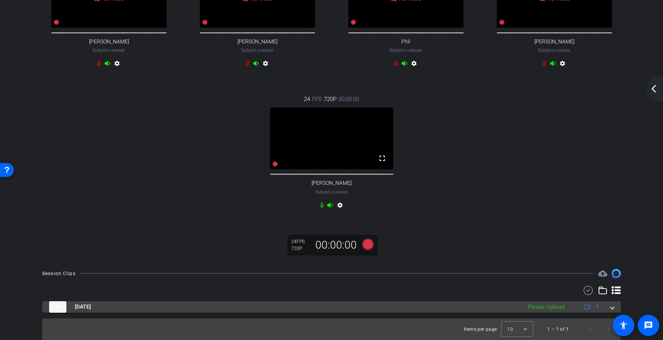
click at [613, 307] on span at bounding box center [612, 306] width 3 height 8
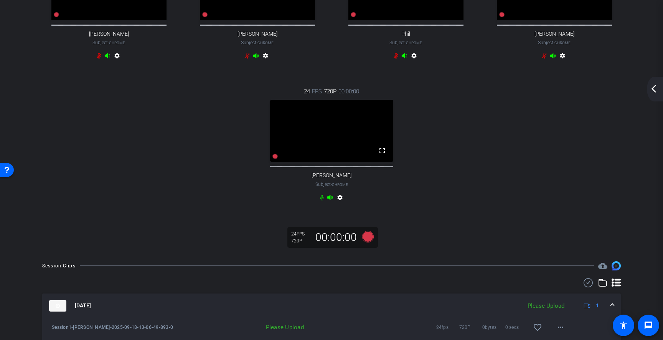
scroll to position [143, 0]
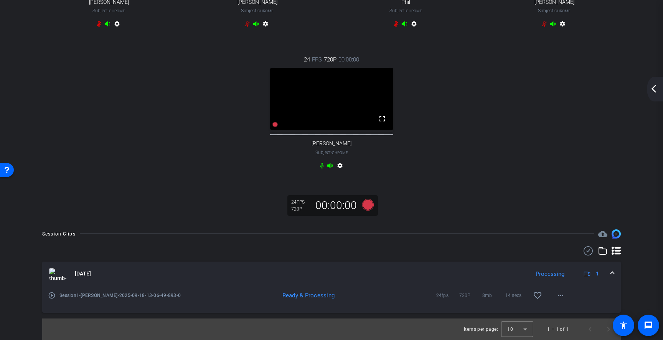
click at [50, 296] on mat-icon "play_circle_outline" at bounding box center [52, 295] width 8 height 8
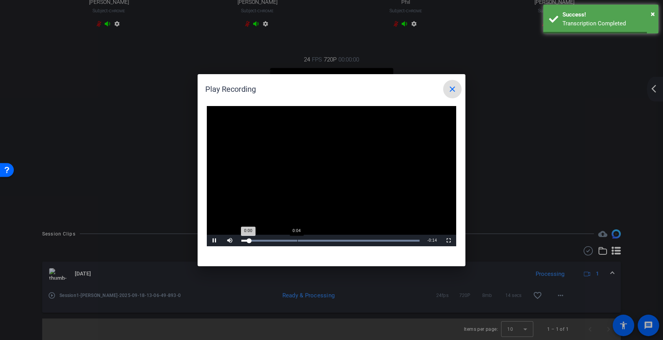
click at [297, 239] on div "Loaded : 99.87% 0:04 0:00" at bounding box center [331, 241] width 186 height 12
click at [365, 239] on div "Loaded : 99.87% 0:09 0:09" at bounding box center [331, 241] width 186 height 12
click at [453, 89] on mat-icon "close" at bounding box center [452, 88] width 9 height 9
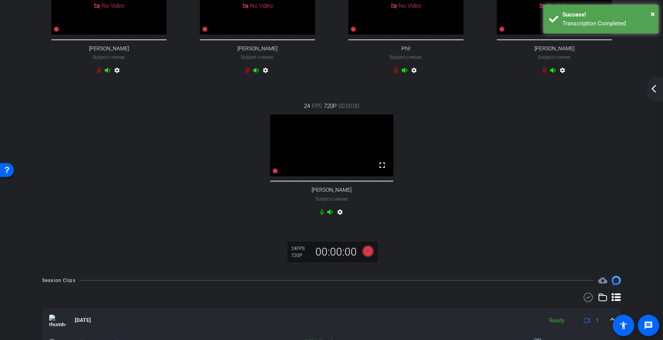
scroll to position [89, 0]
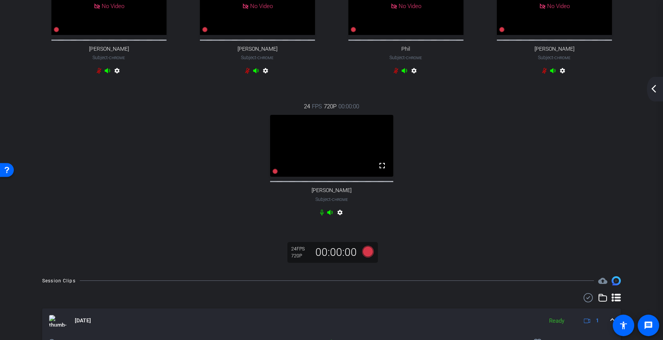
click at [655, 91] on mat-icon "arrow_back_ios_new" at bounding box center [653, 88] width 9 height 9
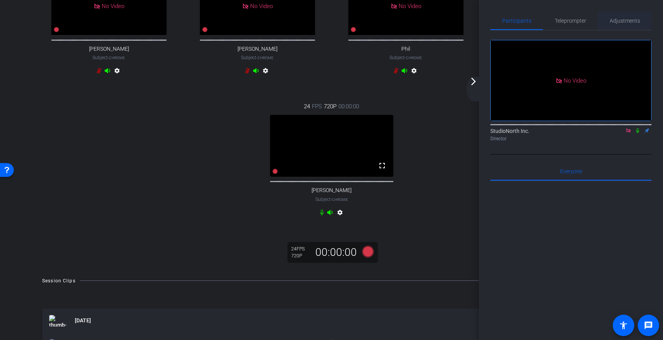
click at [622, 22] on span "Adjustments" at bounding box center [625, 20] width 30 height 5
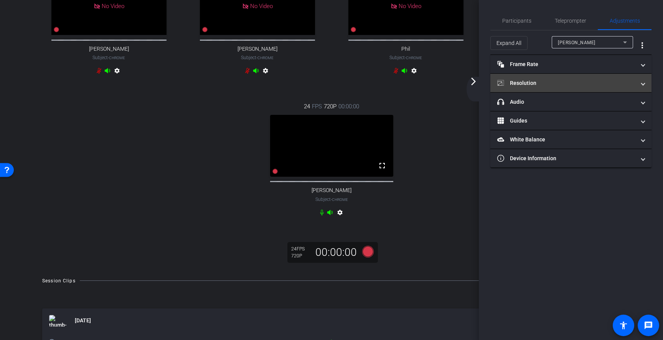
click at [642, 83] on span at bounding box center [643, 83] width 3 height 8
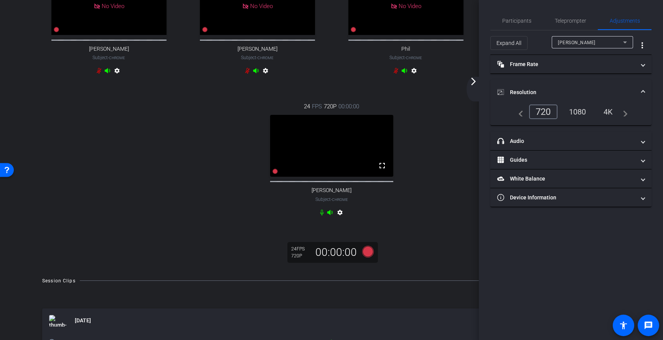
click at [580, 116] on div "1080" at bounding box center [577, 111] width 29 height 13
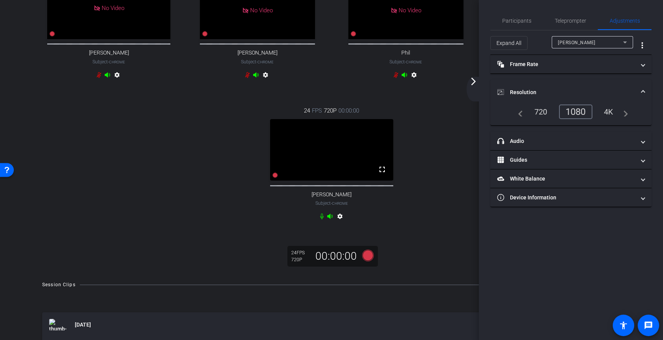
click at [623, 45] on icon at bounding box center [625, 42] width 9 height 9
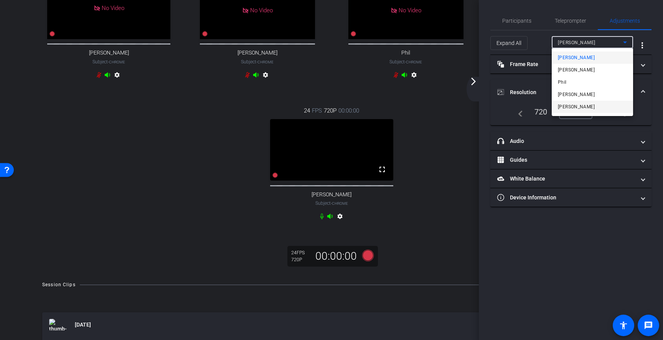
click at [568, 106] on span "[PERSON_NAME]" at bounding box center [576, 106] width 37 height 9
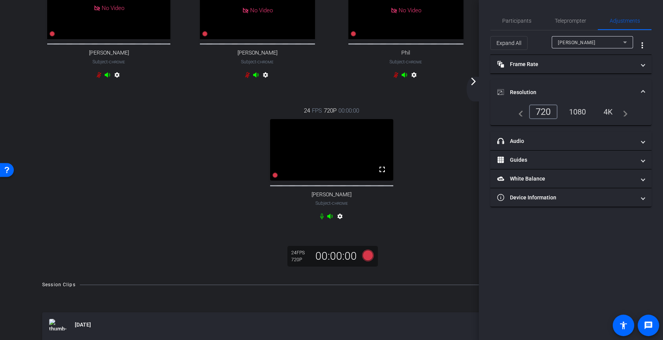
click at [580, 109] on div "1080" at bounding box center [577, 111] width 29 height 13
click at [474, 83] on mat-icon "arrow_forward_ios" at bounding box center [473, 81] width 9 height 9
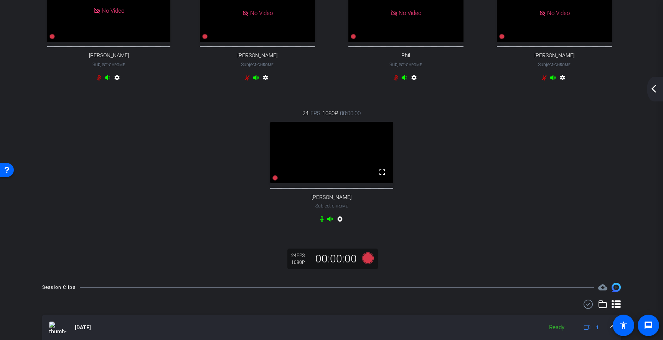
scroll to position [84, 0]
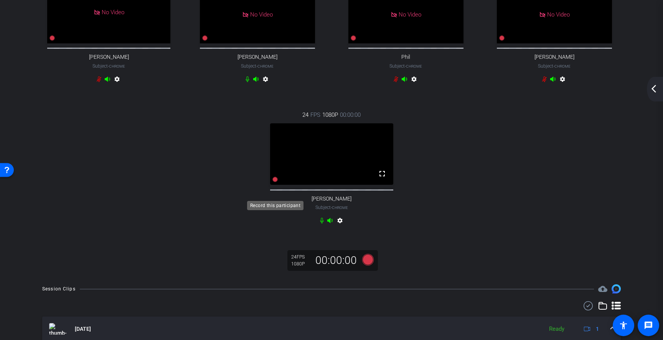
click at [276, 182] on icon at bounding box center [275, 179] width 5 height 5
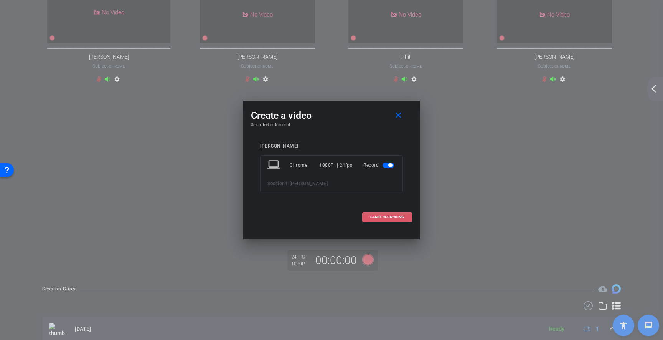
click at [389, 217] on span "START RECORDING" at bounding box center [387, 217] width 34 height 4
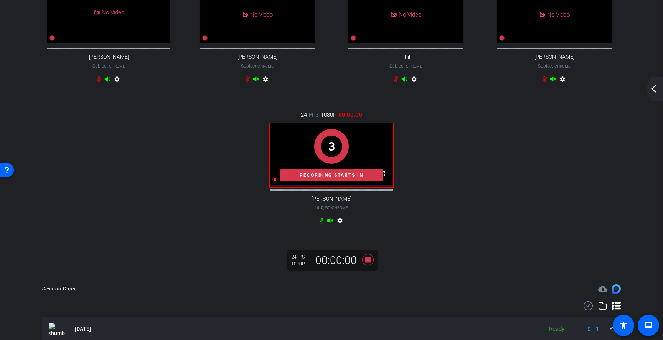
click at [656, 86] on mat-icon "arrow_back_ios_new" at bounding box center [653, 88] width 9 height 9
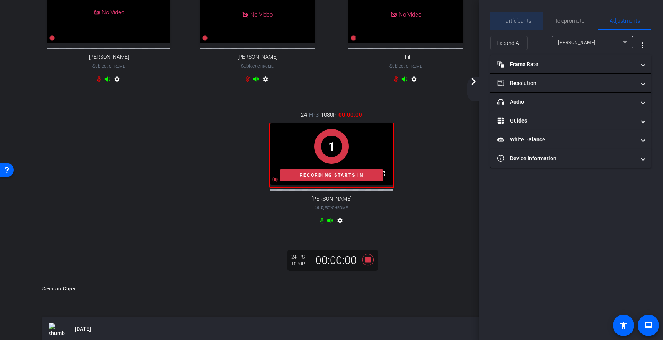
click at [528, 21] on span "Participants" at bounding box center [516, 20] width 29 height 5
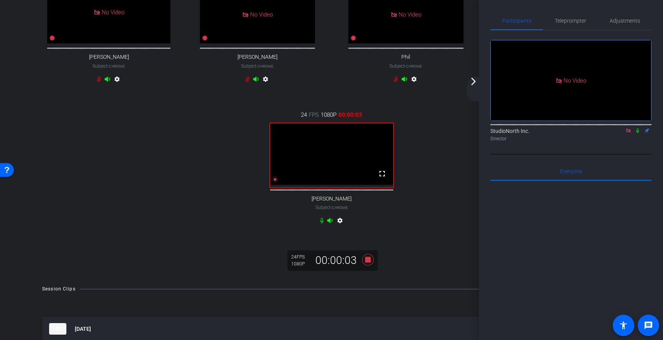
click at [638, 131] on icon at bounding box center [638, 130] width 6 height 5
click at [638, 132] on icon at bounding box center [638, 130] width 6 height 5
click at [637, 131] on icon at bounding box center [638, 130] width 6 height 5
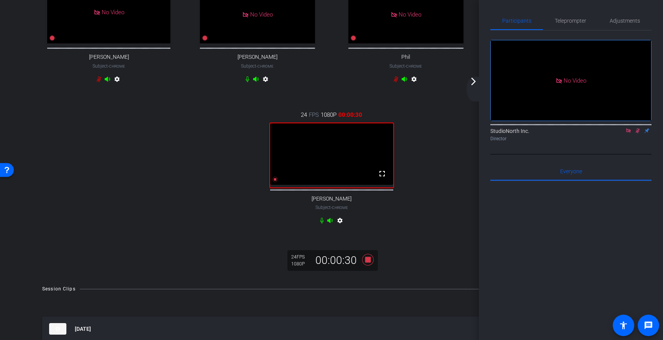
click at [640, 130] on icon at bounding box center [638, 130] width 6 height 5
click at [639, 129] on icon at bounding box center [638, 130] width 6 height 5
click at [638, 131] on icon at bounding box center [638, 130] width 6 height 5
click at [638, 131] on icon at bounding box center [638, 130] width 4 height 5
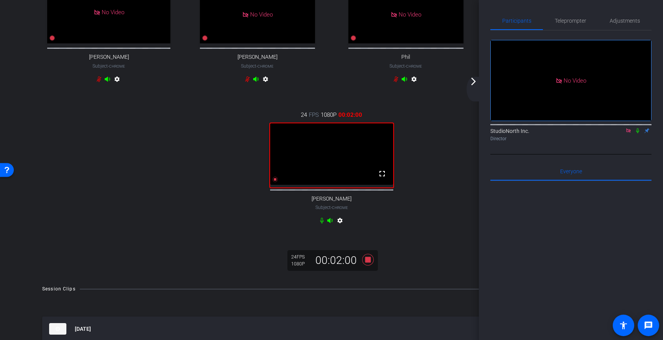
click at [638, 131] on icon at bounding box center [638, 130] width 6 height 5
click at [639, 130] on icon at bounding box center [638, 130] width 4 height 5
click at [369, 266] on icon at bounding box center [368, 260] width 18 height 14
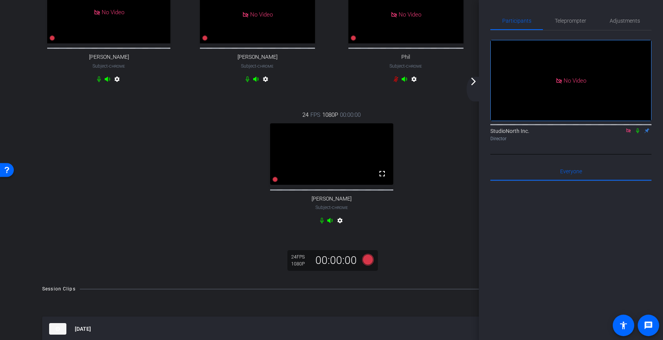
click at [476, 83] on mat-icon "arrow_forward_ios" at bounding box center [473, 81] width 9 height 9
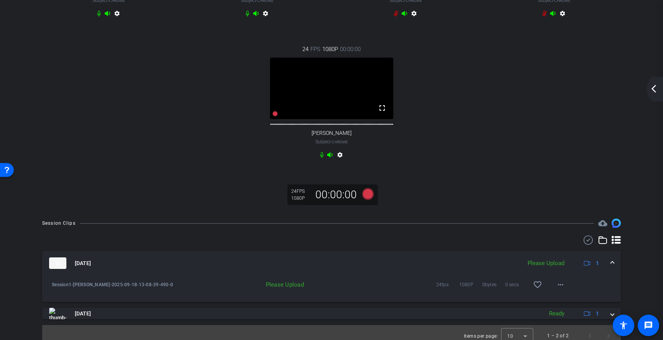
scroll to position [172, 0]
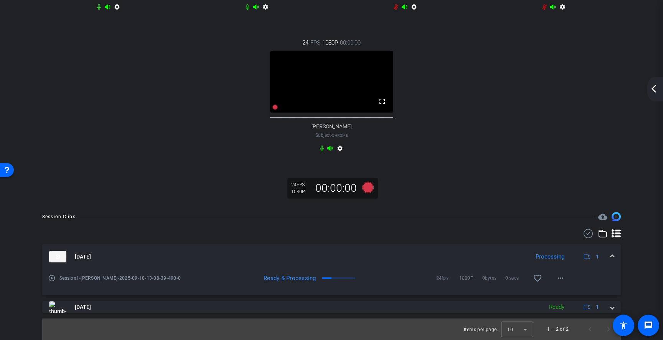
click at [52, 278] on mat-icon "play_circle_outline" at bounding box center [52, 278] width 8 height 8
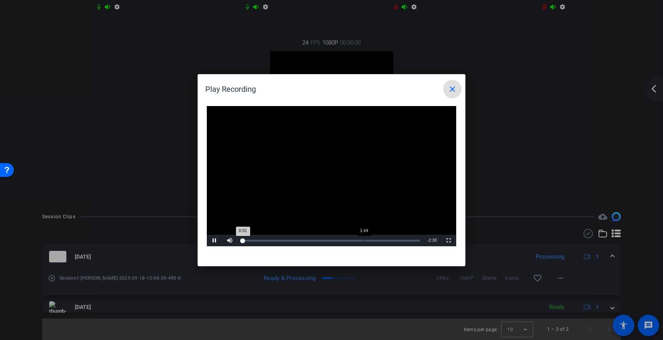
click at [364, 243] on div "Loaded : 0.94% 1:44 0:01" at bounding box center [331, 241] width 186 height 12
click at [451, 92] on mat-icon "close" at bounding box center [452, 88] width 9 height 9
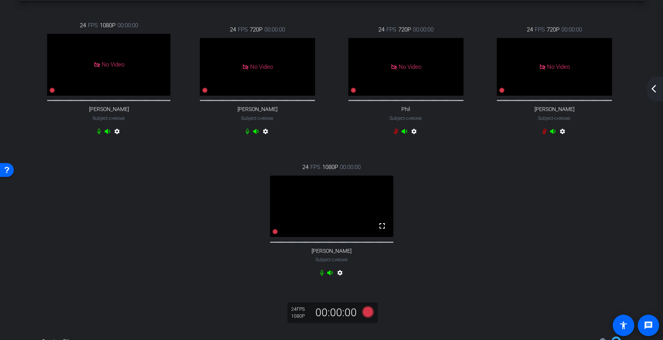
scroll to position [46, 0]
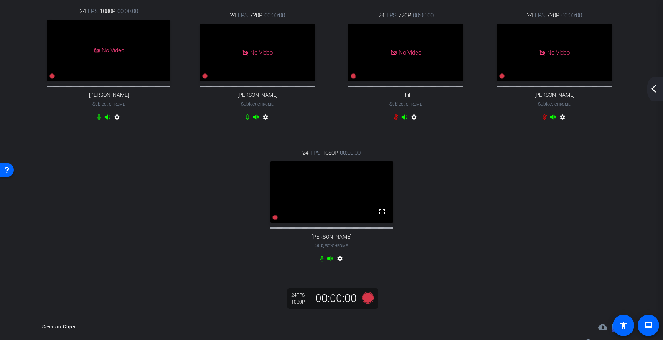
click at [656, 88] on mat-icon "arrow_back_ios_new" at bounding box center [653, 88] width 9 height 9
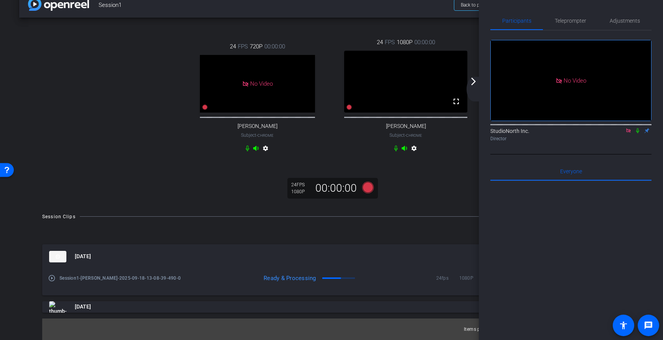
scroll to position [0, 0]
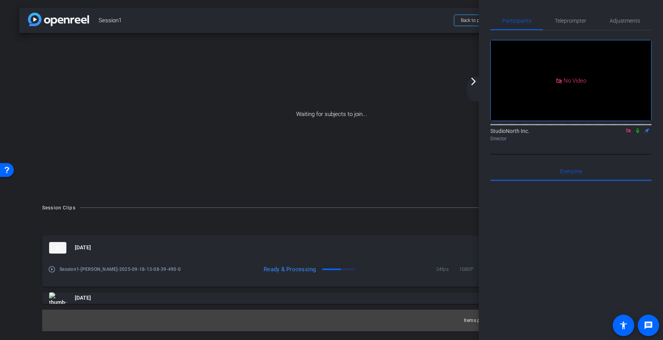
click at [639, 131] on icon at bounding box center [637, 130] width 3 height 5
click at [473, 85] on mat-icon "arrow_forward_ios" at bounding box center [473, 81] width 9 height 9
